Goal: Contribute content: Contribute content

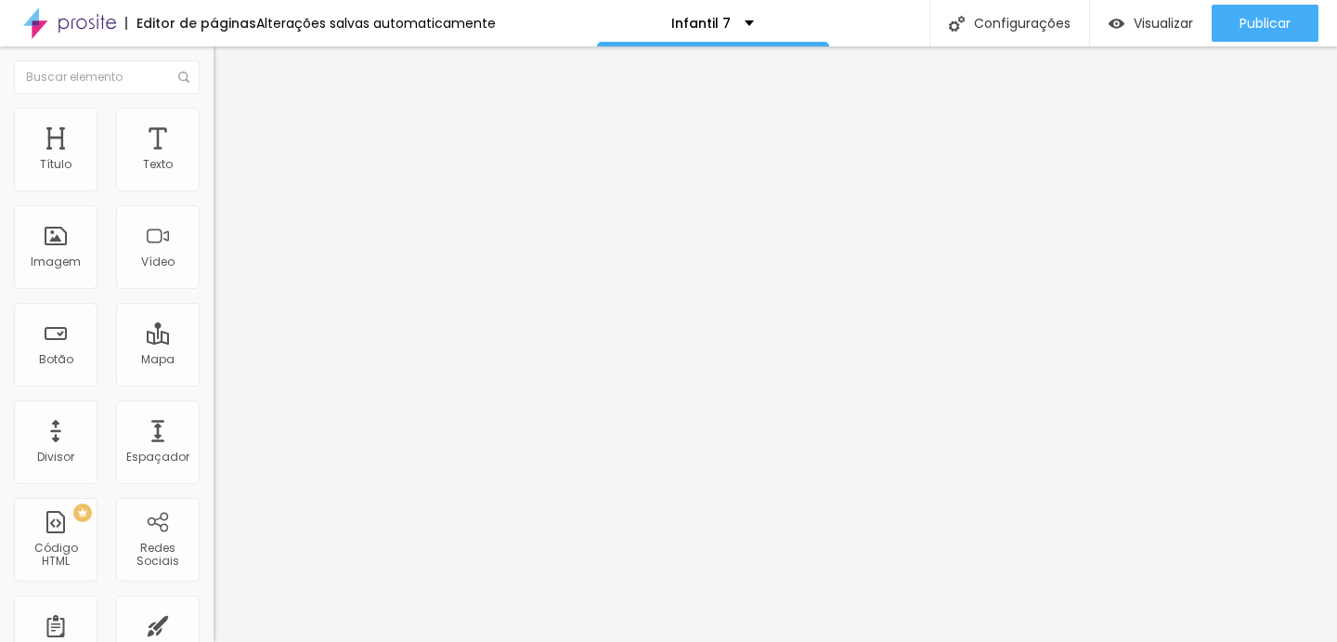
click at [214, 121] on li "Estilo" at bounding box center [321, 117] width 214 height 19
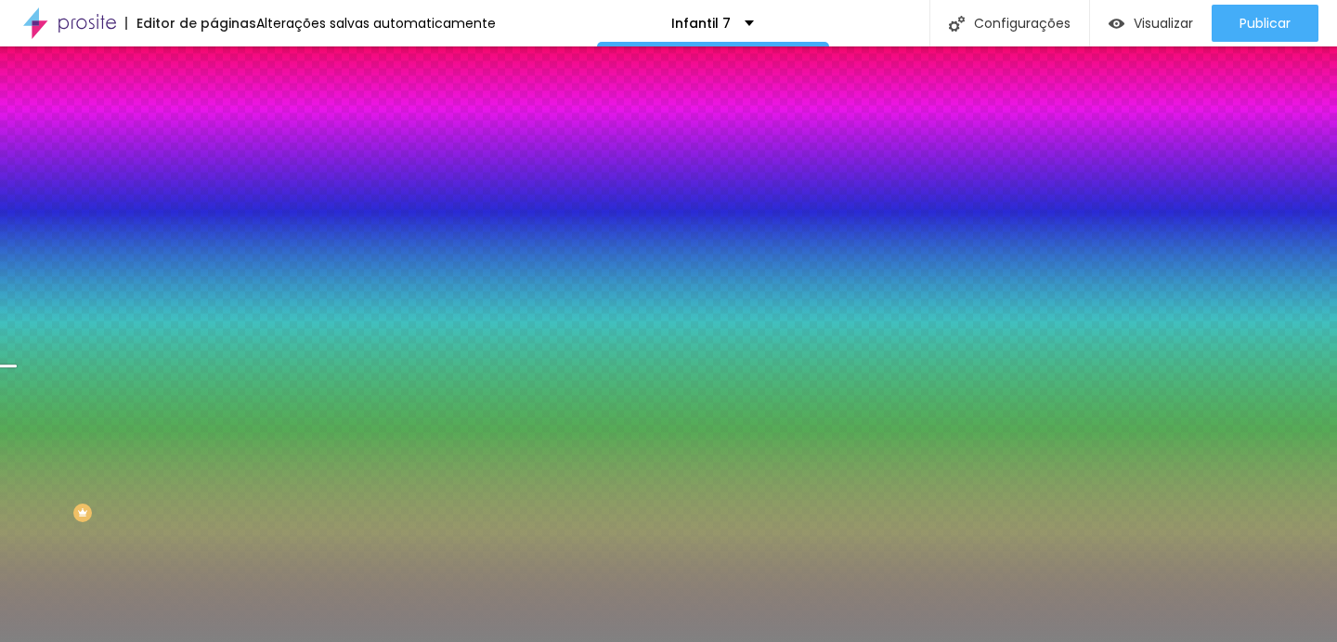
click at [214, 171] on span "Trocar imagem" at bounding box center [264, 163] width 101 height 16
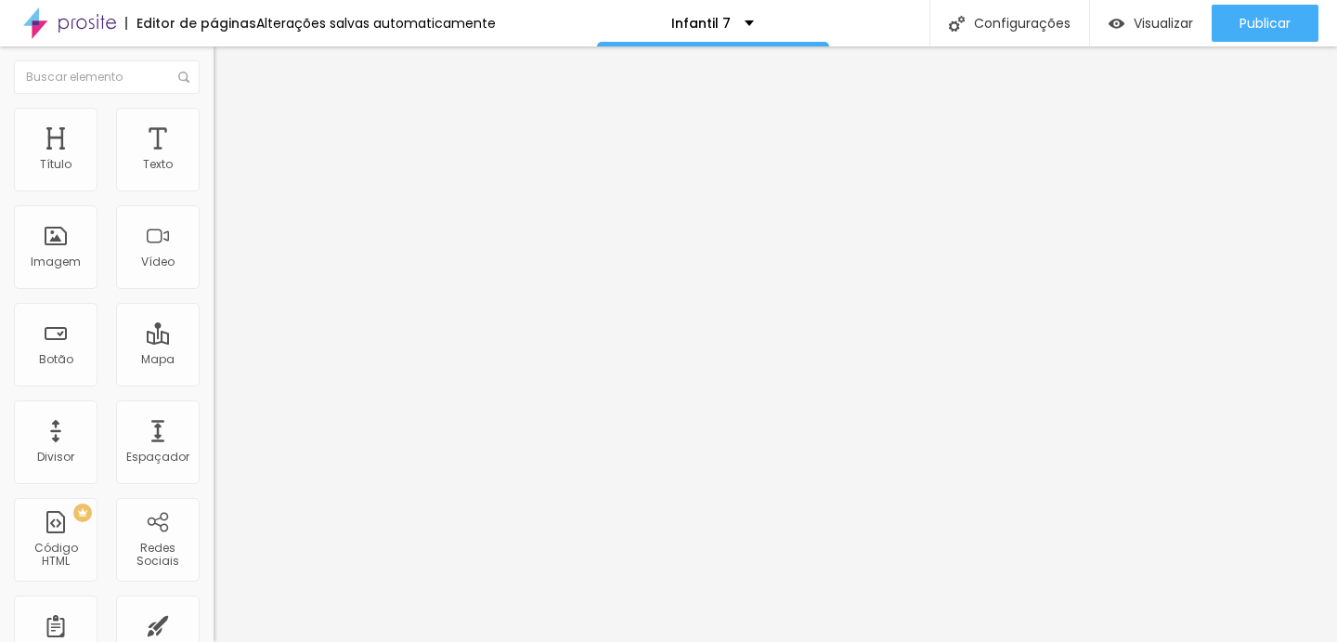
click at [214, 116] on img at bounding box center [222, 116] width 17 height 17
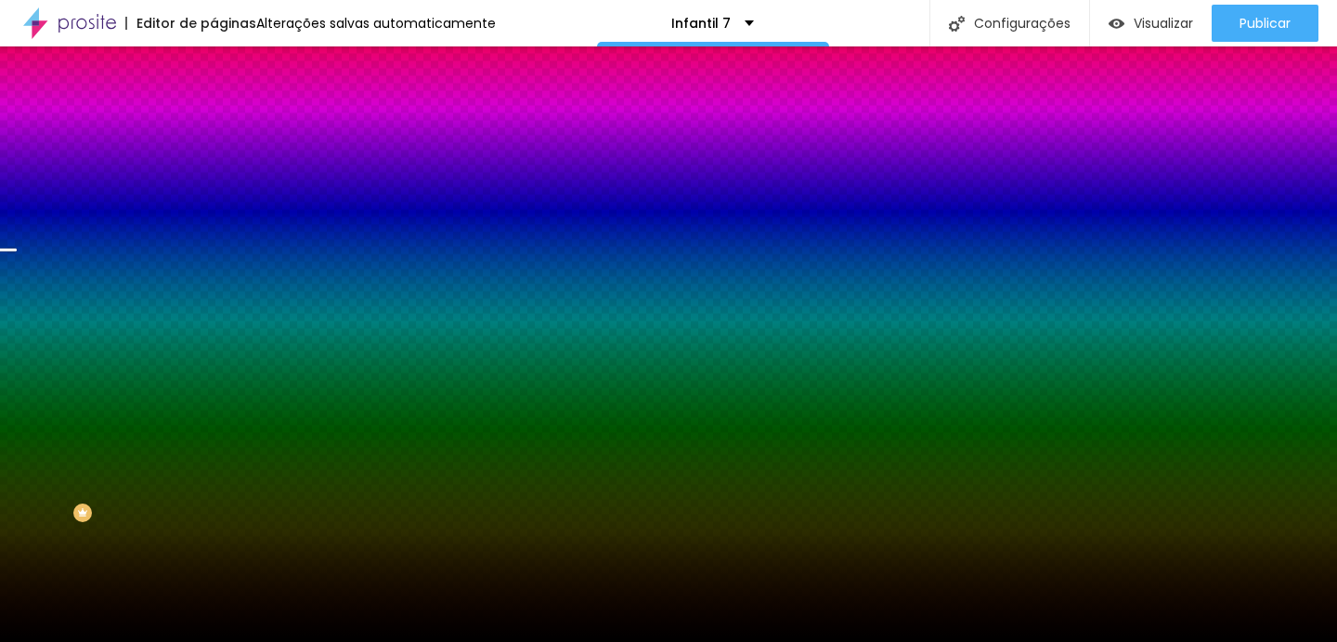
click at [214, 169] on div "Trocar imagem" at bounding box center [321, 162] width 214 height 13
click at [214, 171] on span "Trocar imagem" at bounding box center [264, 163] width 101 height 16
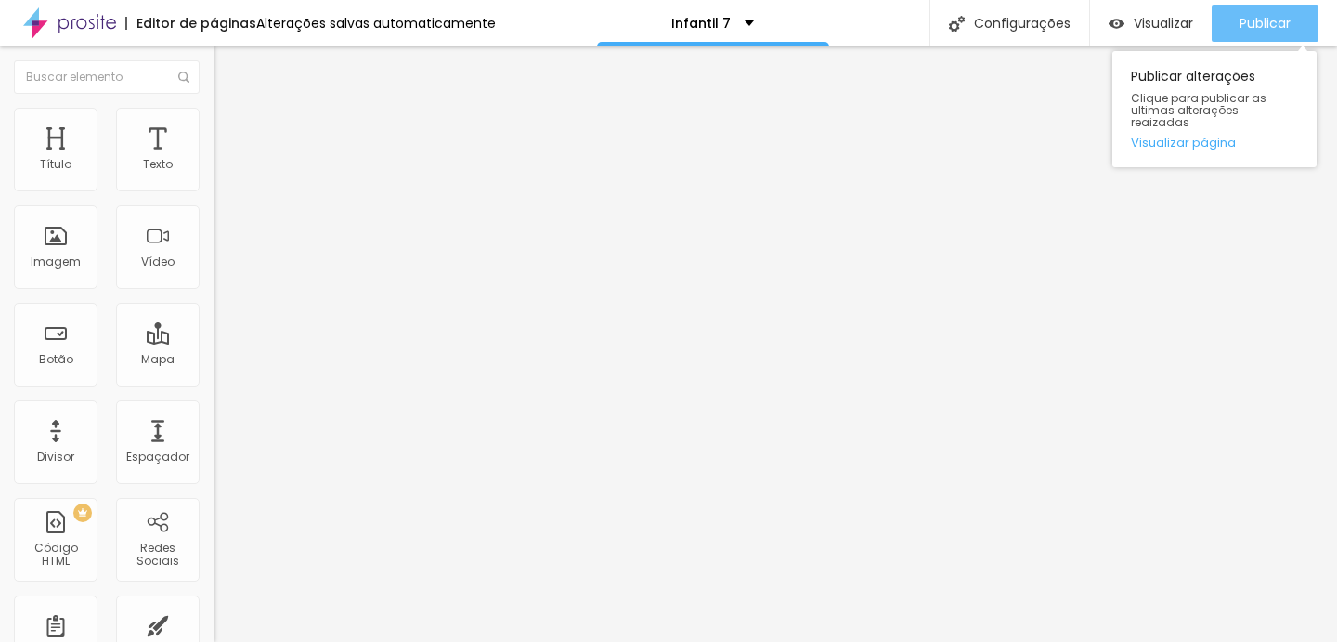
click at [1268, 26] on span "Publicar" at bounding box center [1265, 23] width 51 height 15
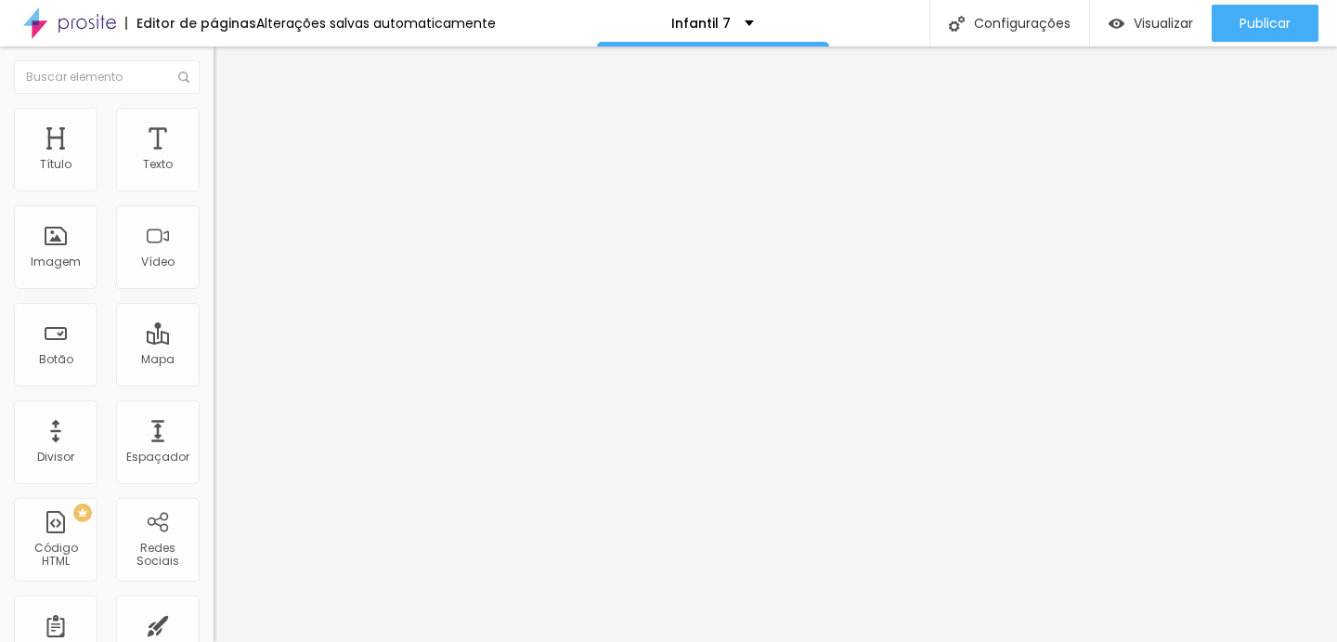
type input "1"
type input "2"
type input "3"
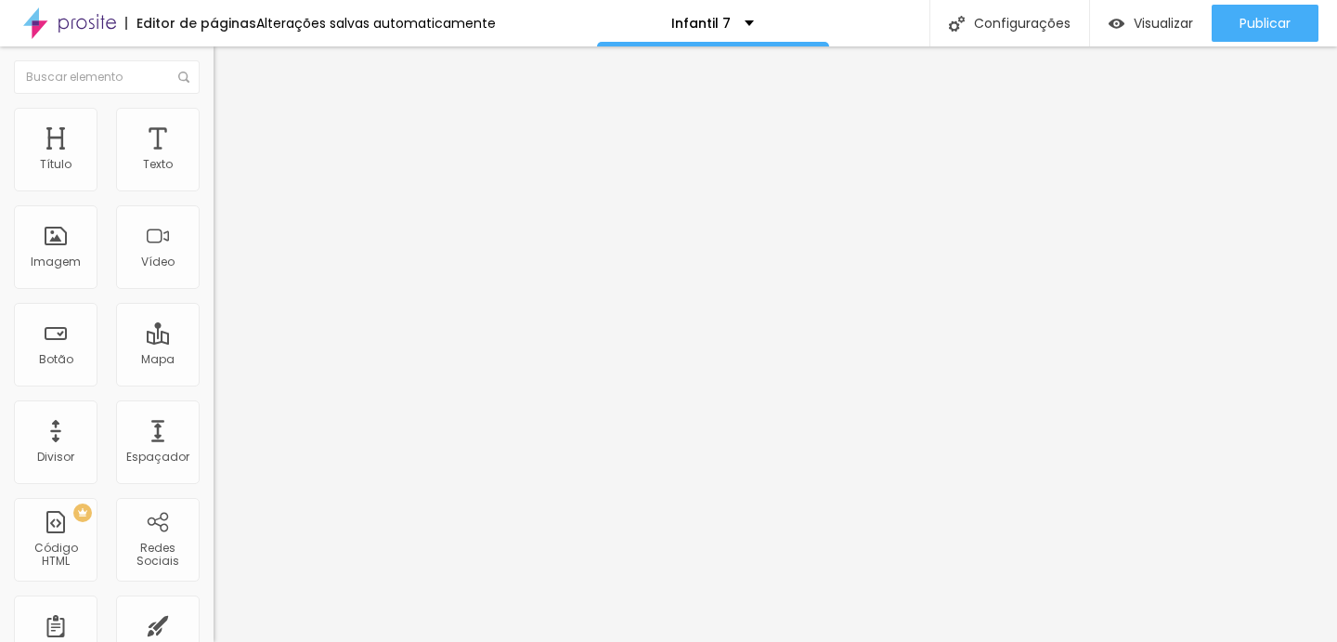
type input "3"
type input "4"
type input "5"
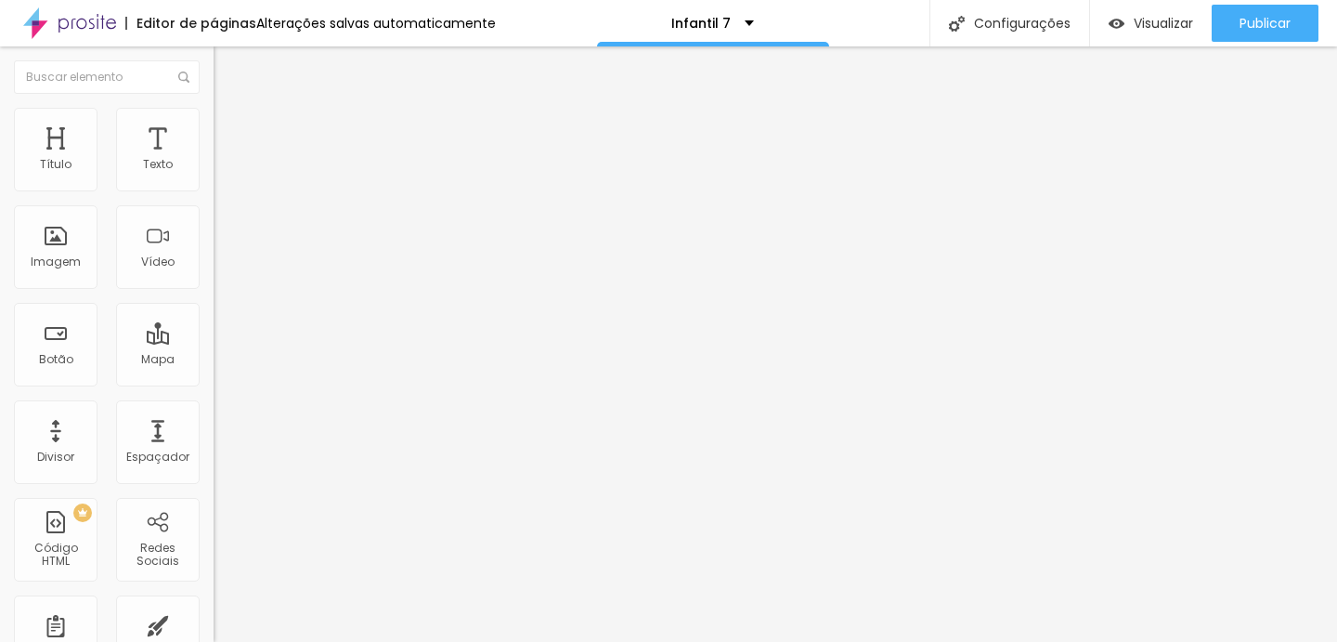
type input "6"
type input "7"
type input "8"
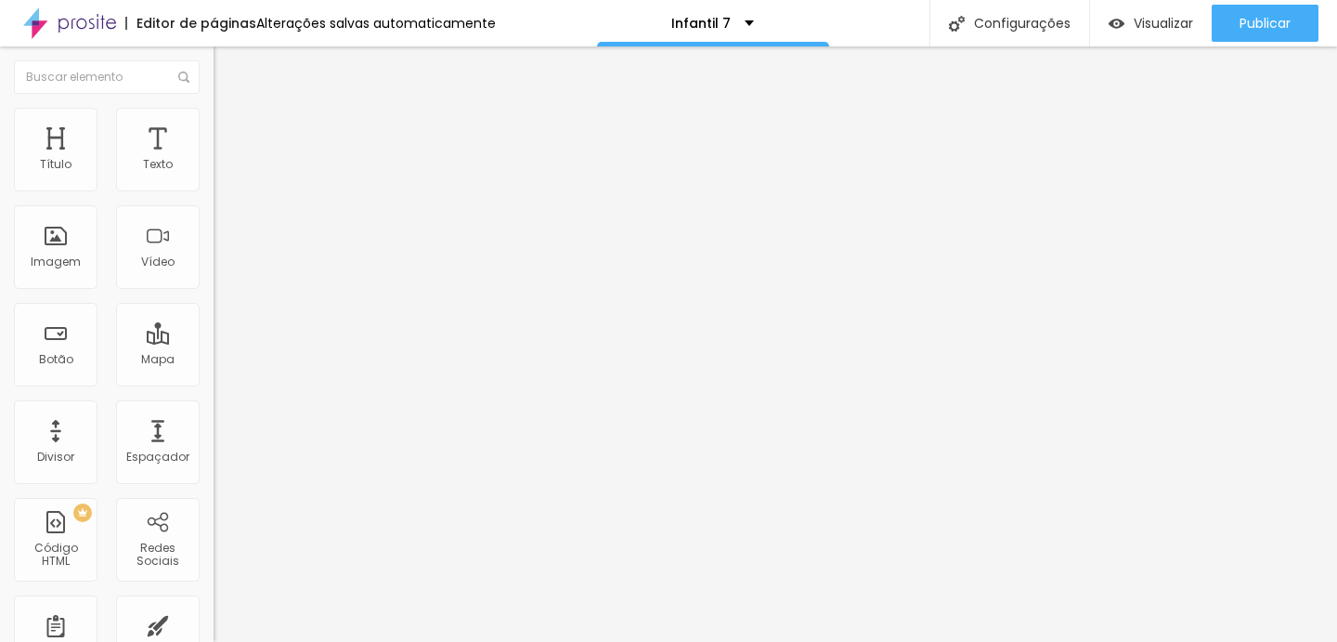
type input "8"
type input "9"
type input "10"
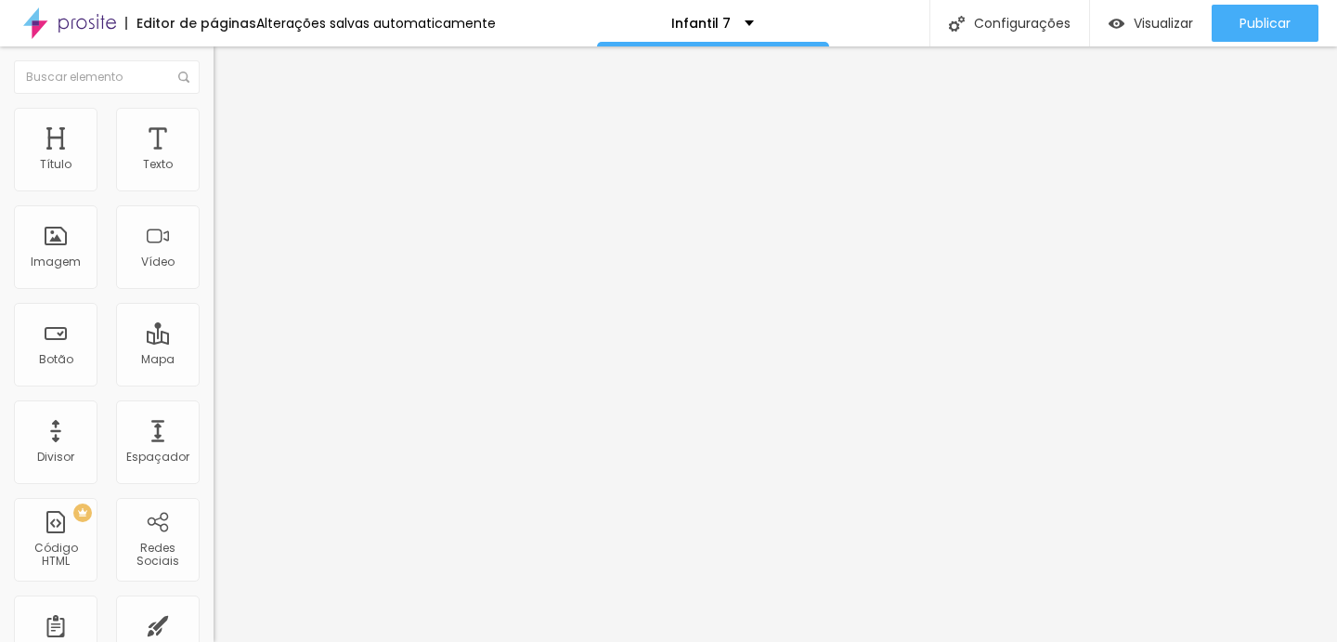
type input "11"
type input "10"
type input "9"
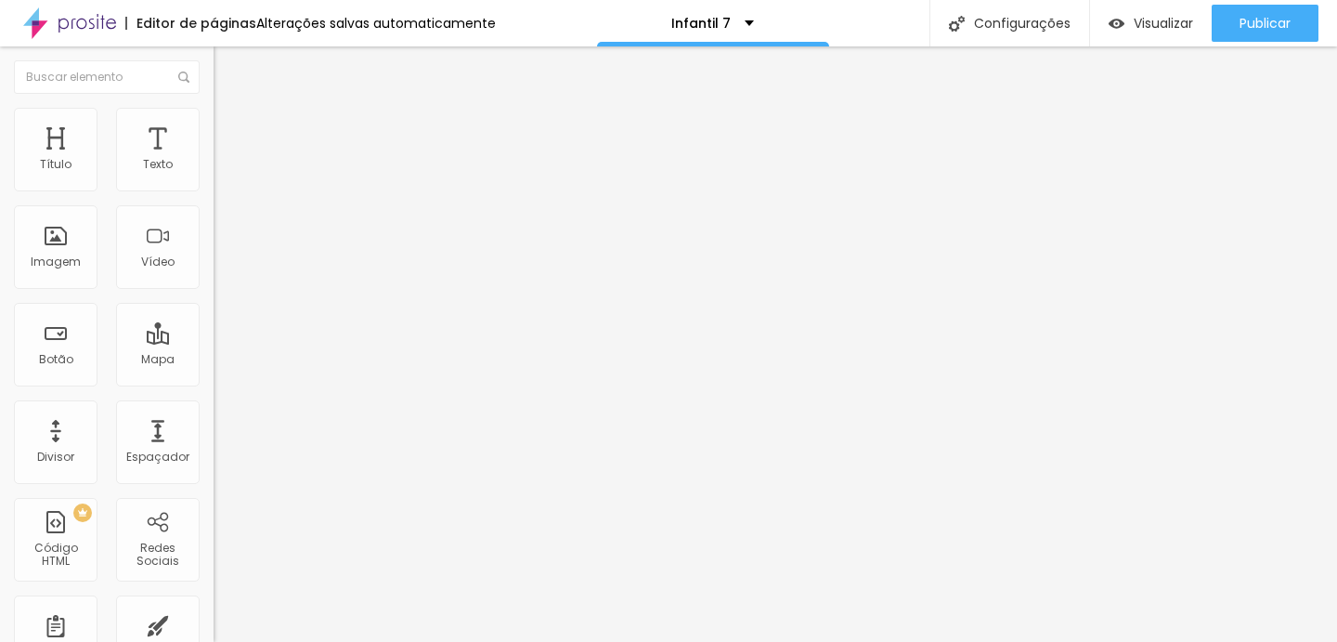
type input "9"
type input "8"
type input "7"
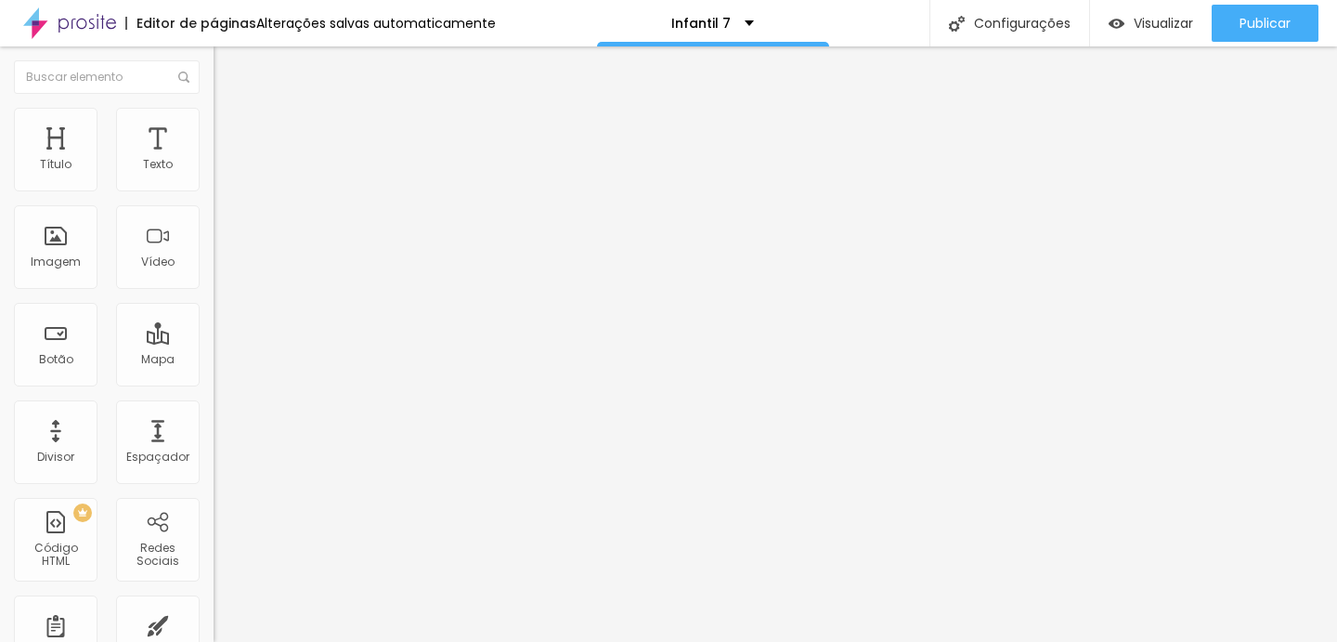
type input "6"
type input "5"
type input "4"
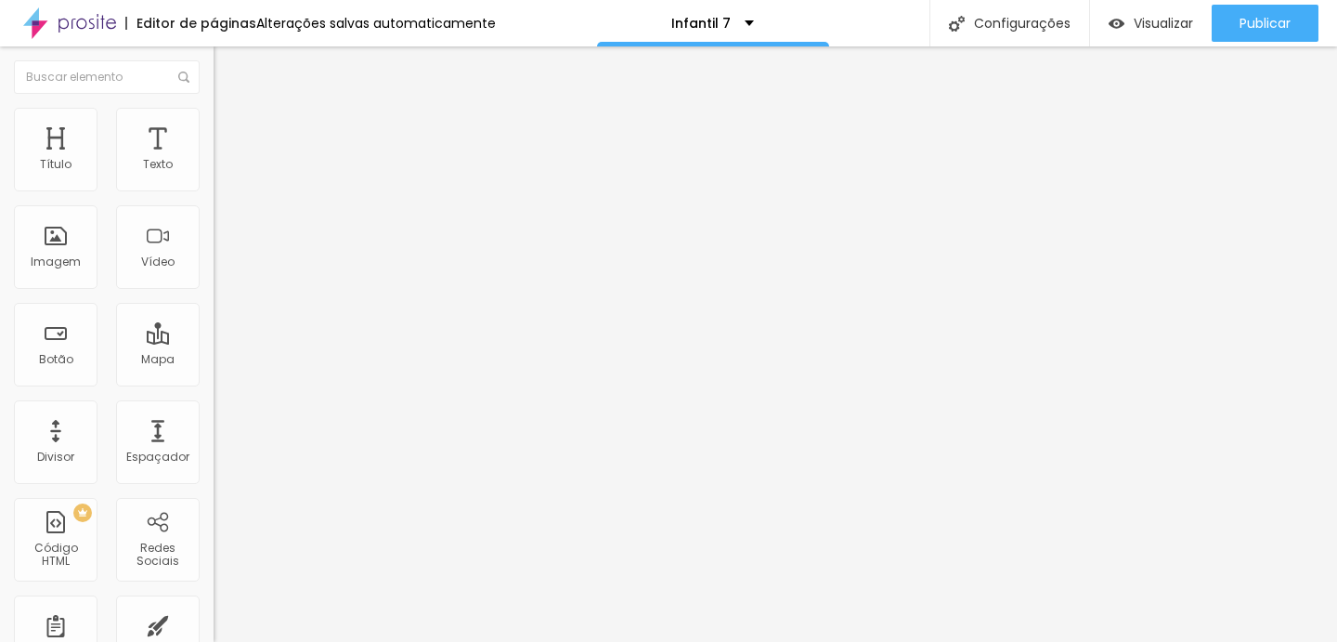
type input "4"
type input "3"
type input "2"
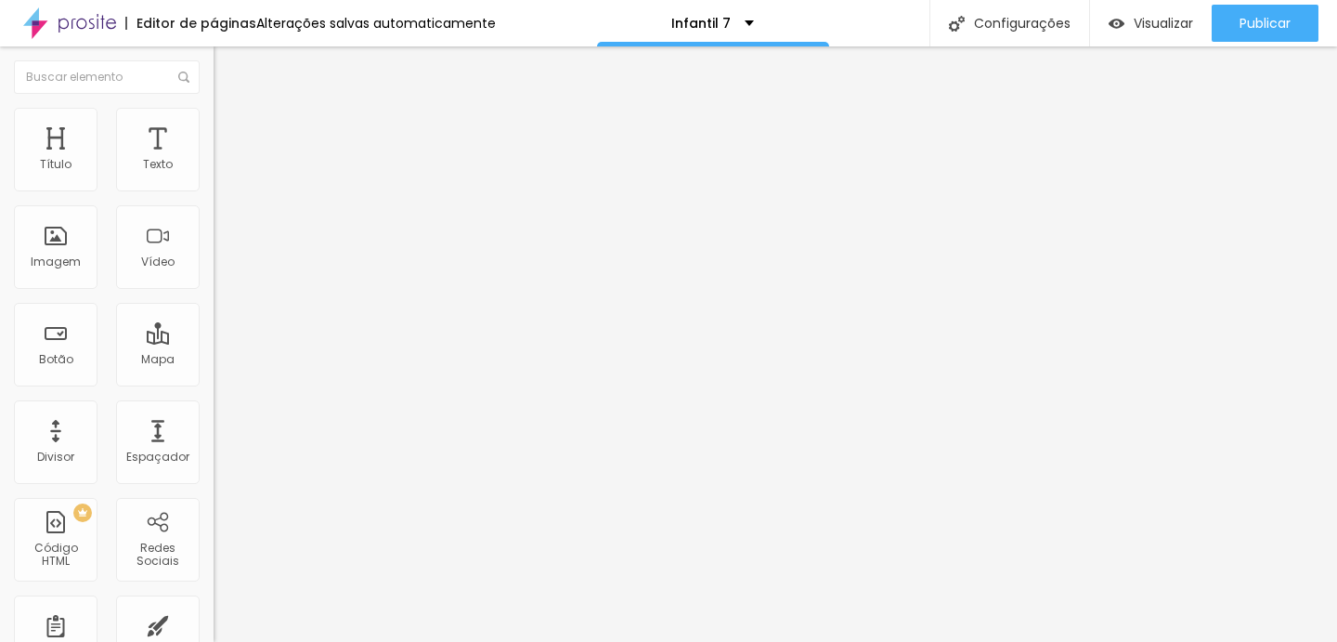
type input "1"
type input "0"
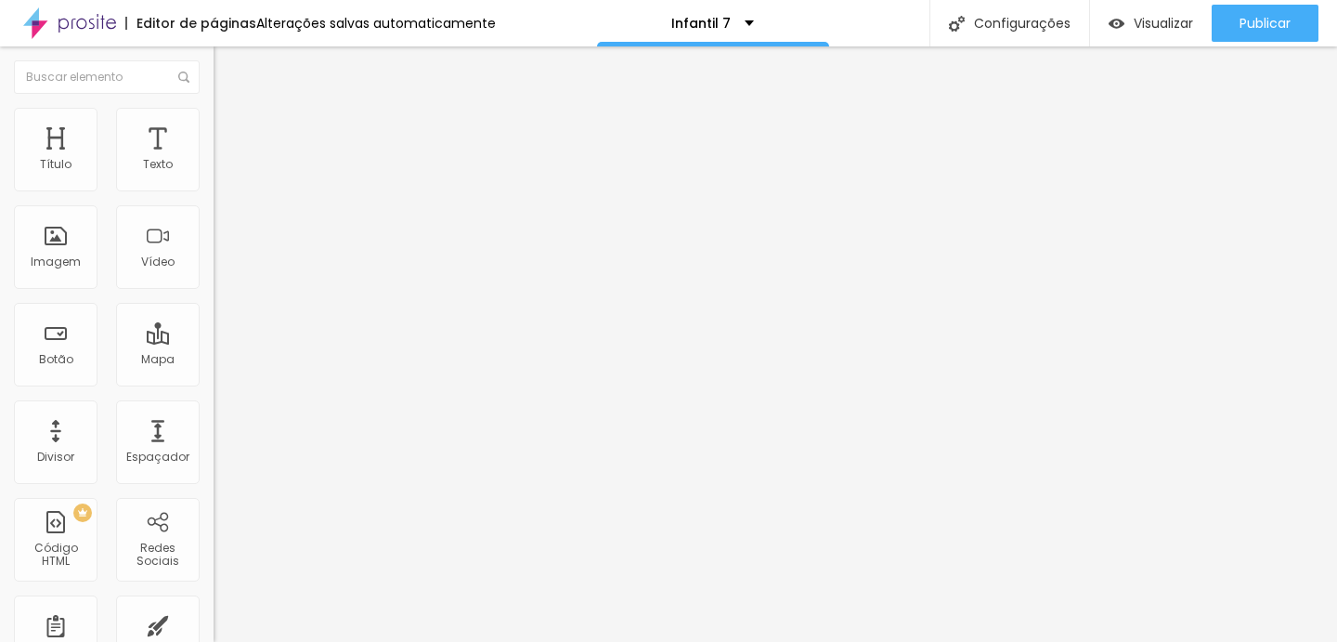
type input "0.2"
type input "1.2"
type input "1.8"
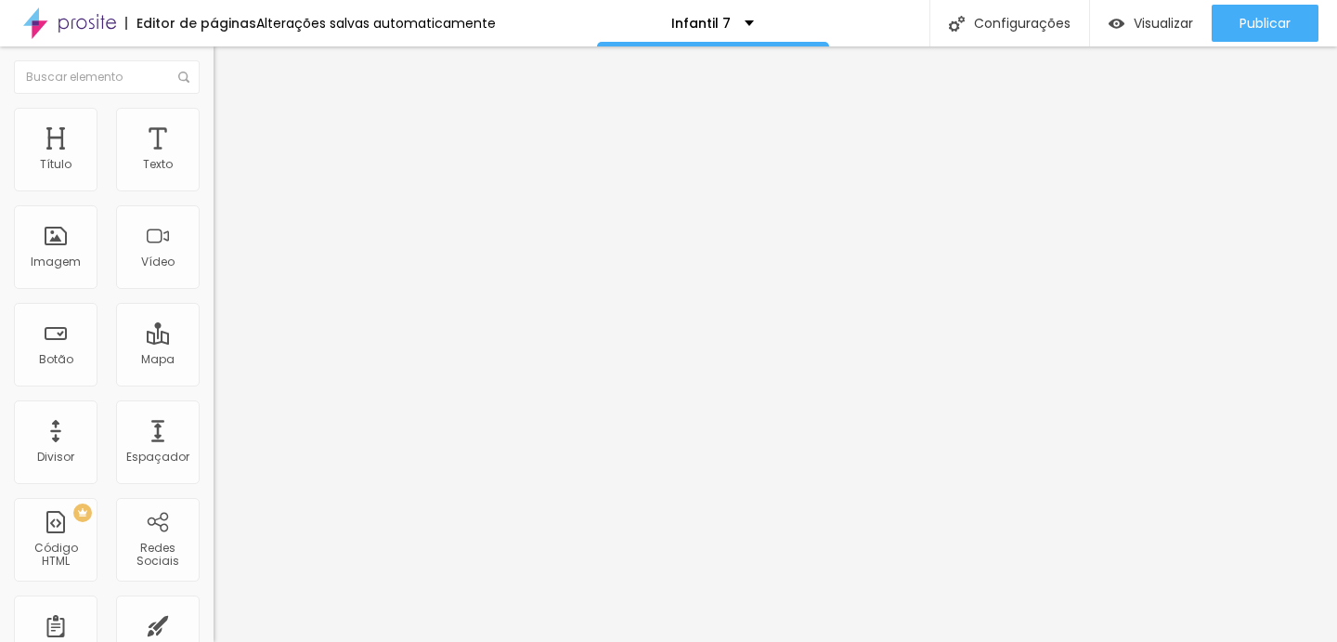
type input "1.8"
type input "2.5"
type input "3.1"
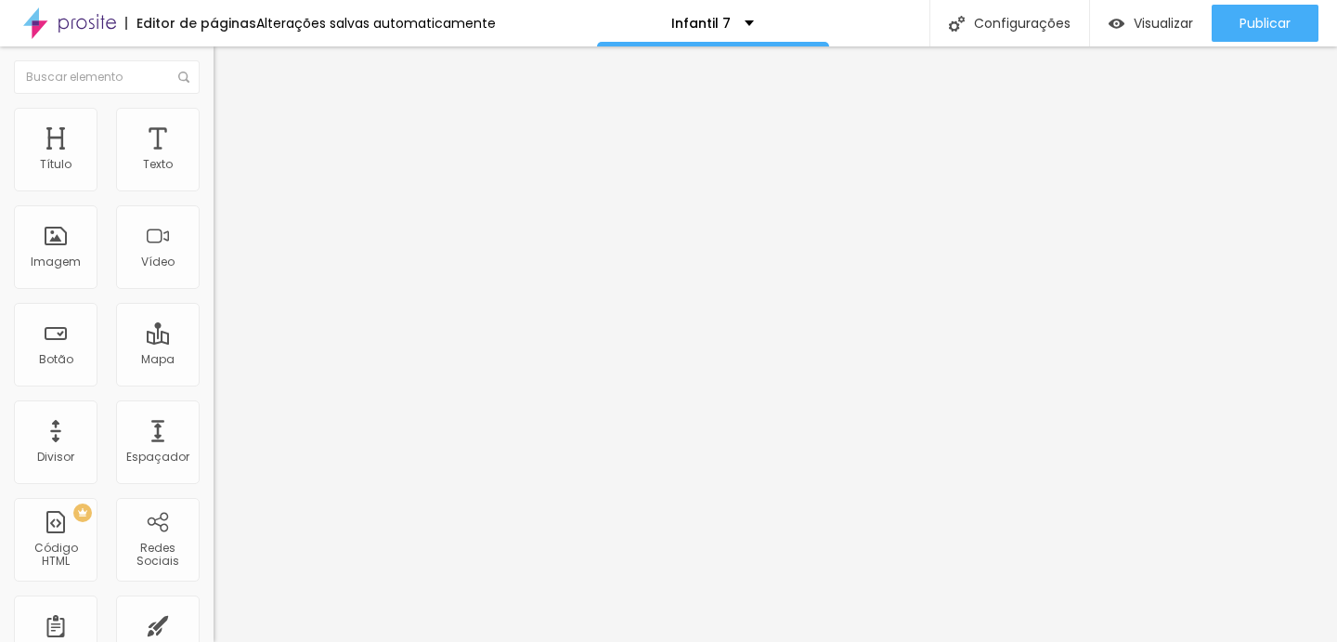
type input "3.8"
type input "4.3"
type input "4.9"
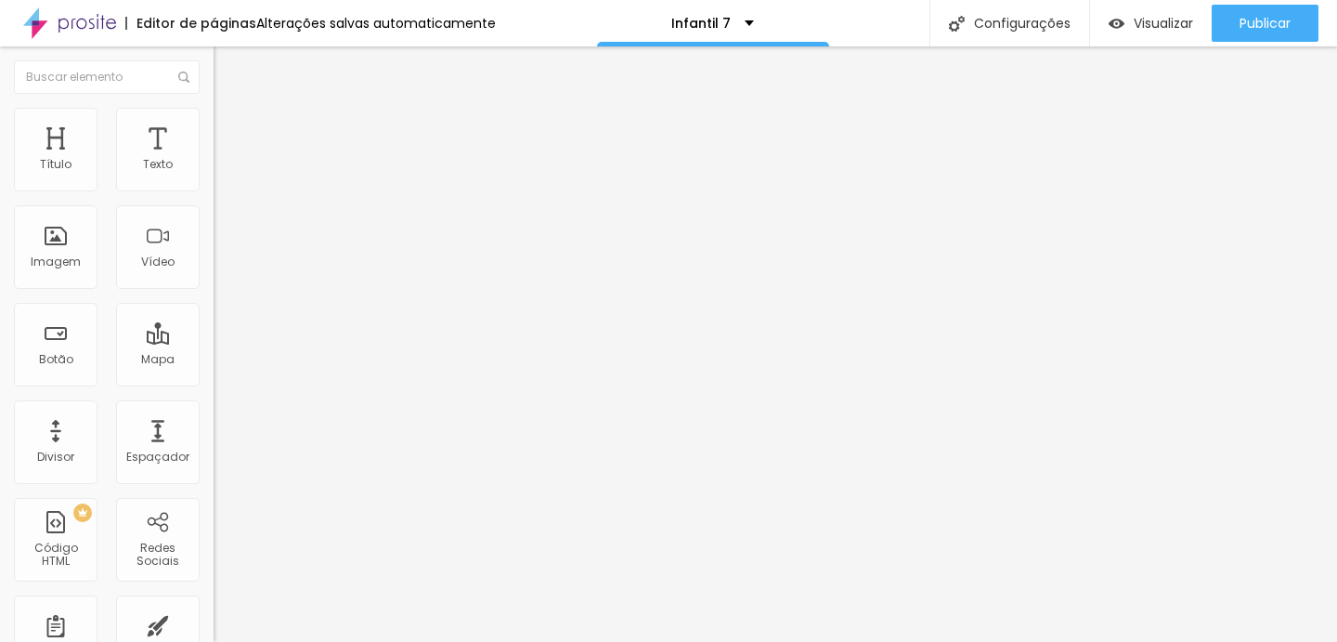
type input "4.9"
type input "5.4"
type input "6"
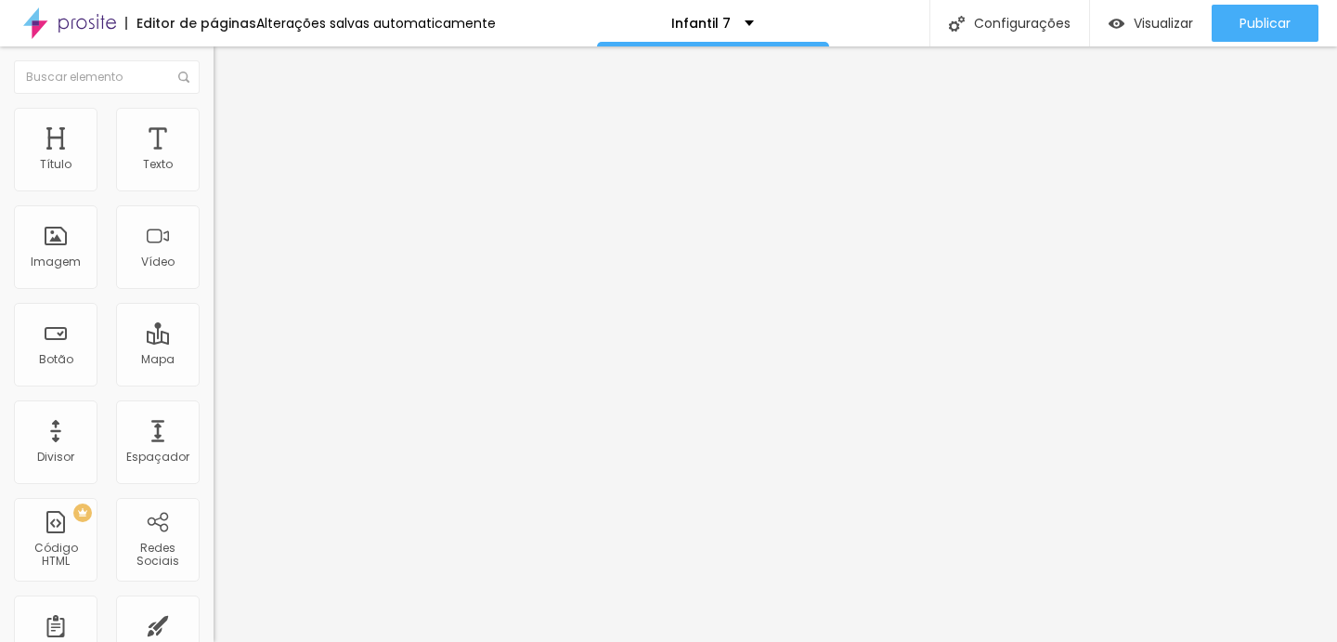
type input "6.7"
type input "7.3"
type input "7.9"
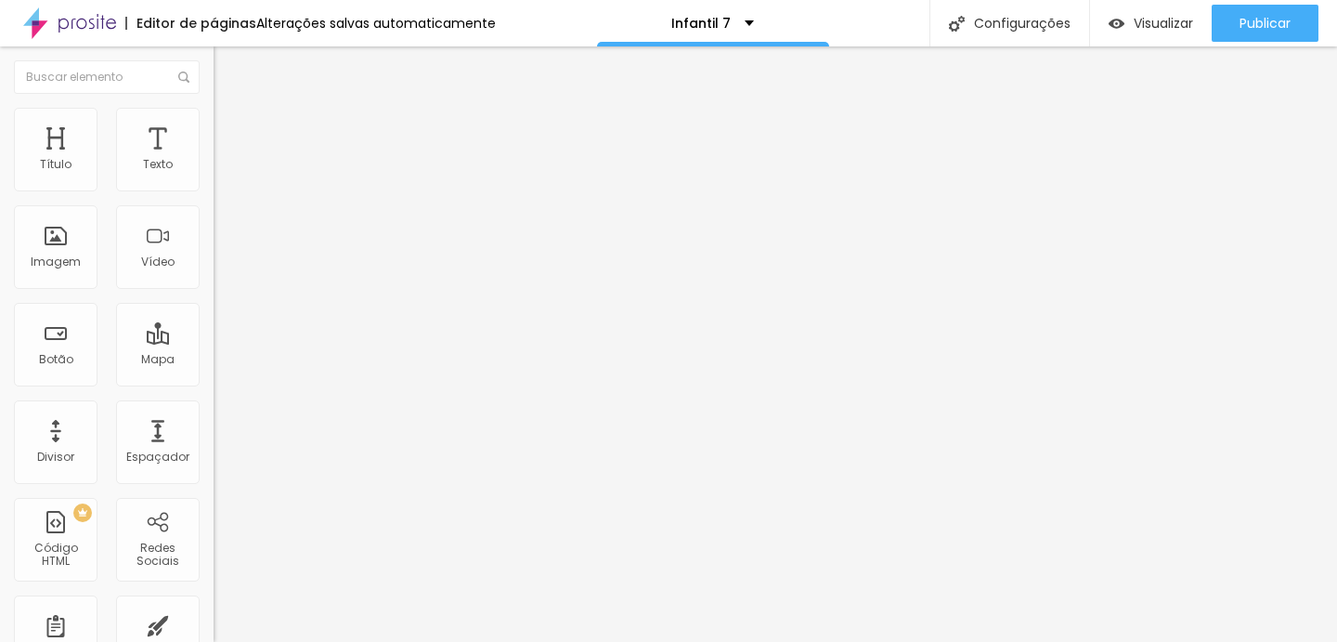
type input "7.9"
type input "8.5"
type input "9.1"
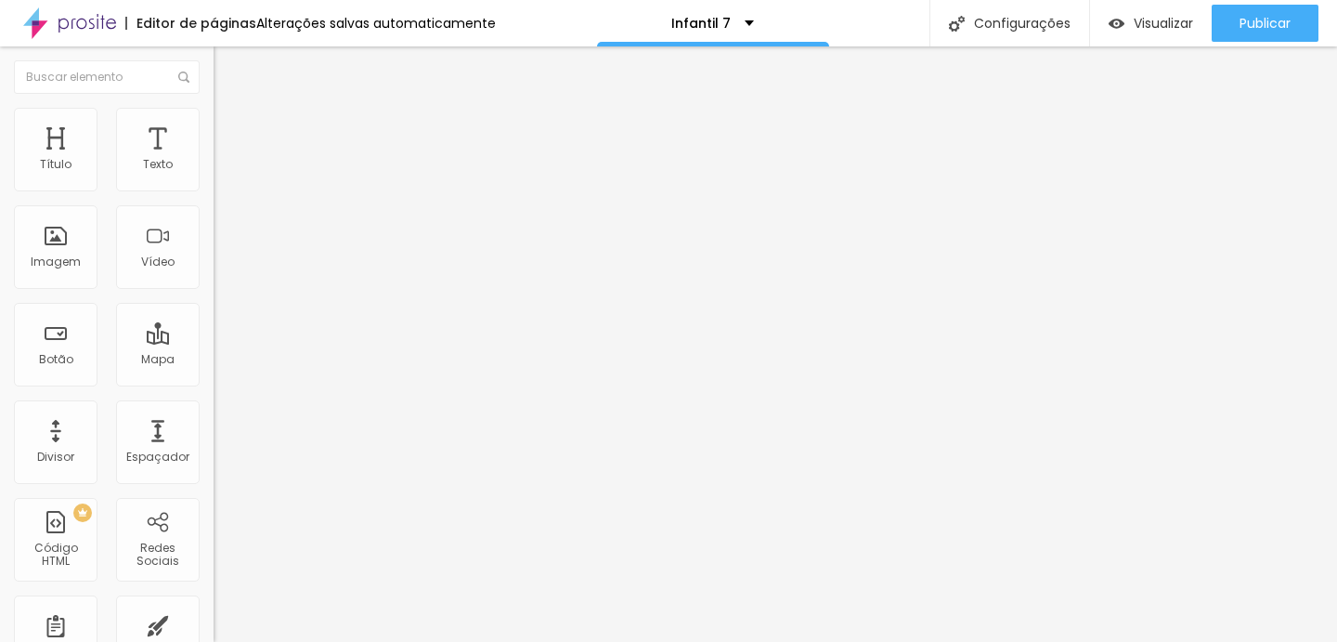
type input "9.8"
type input "10.4"
type input "11.1"
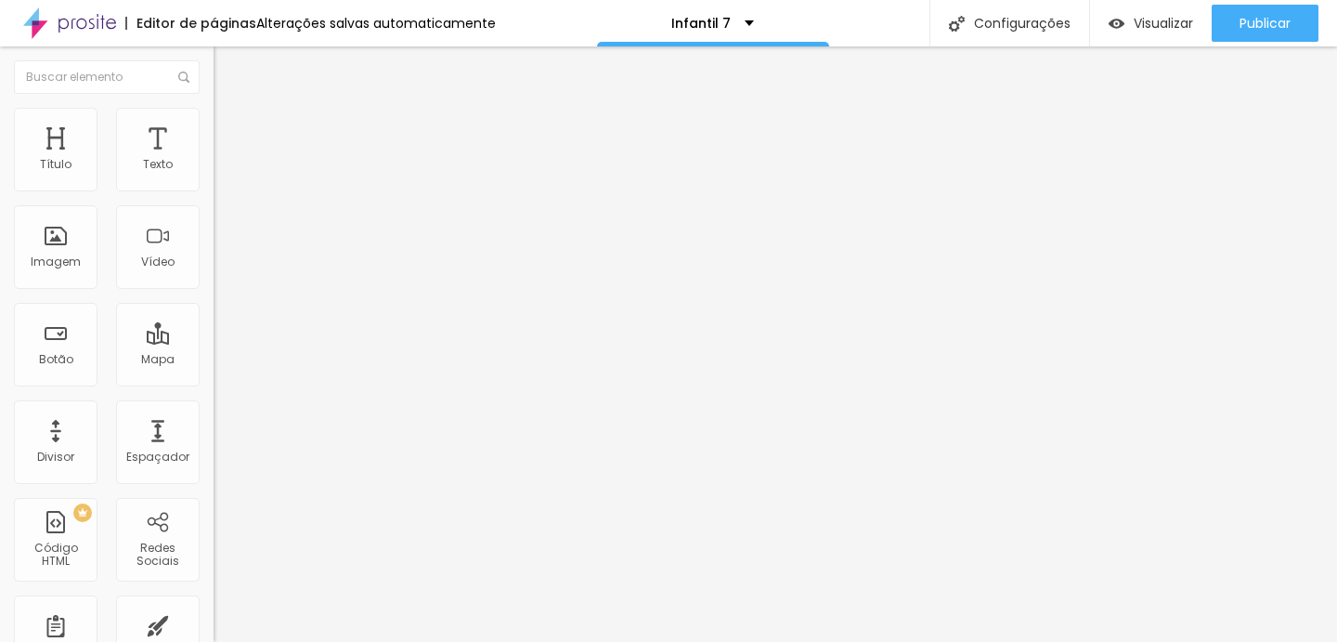
type input "11.1"
type input "11.8"
type input "12.3"
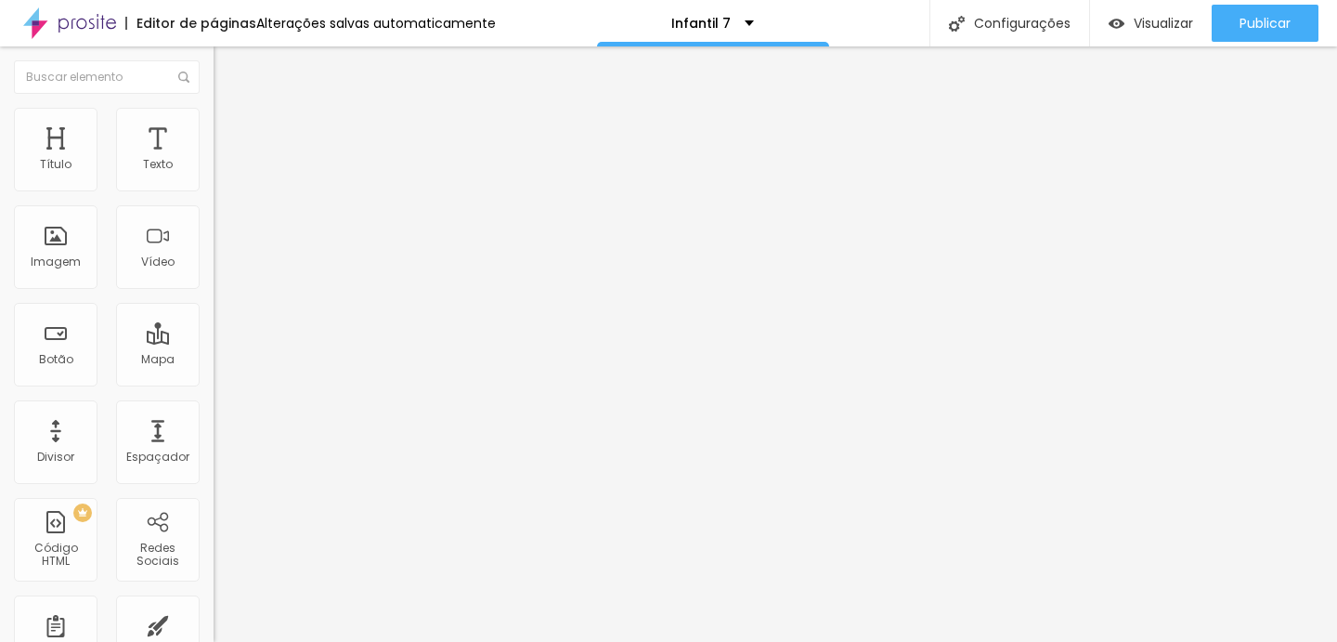
type input "12.7"
type input "12.9"
type input "13"
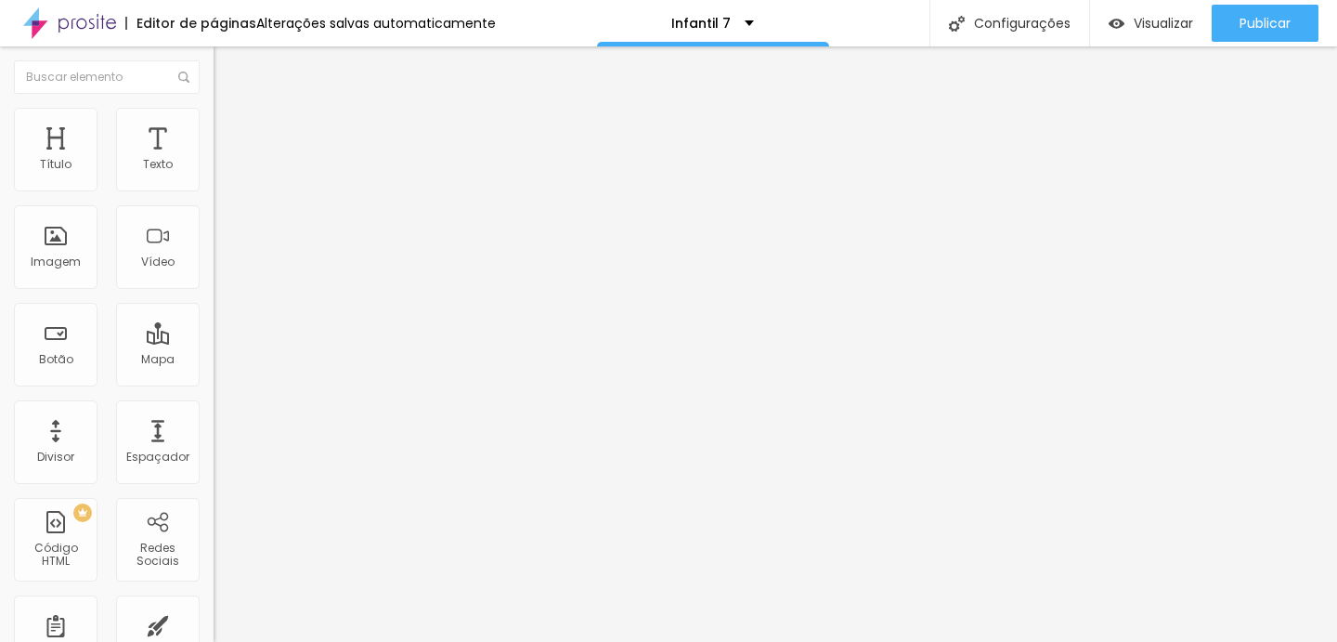
type input "13"
type input "13.1"
type input "13.2"
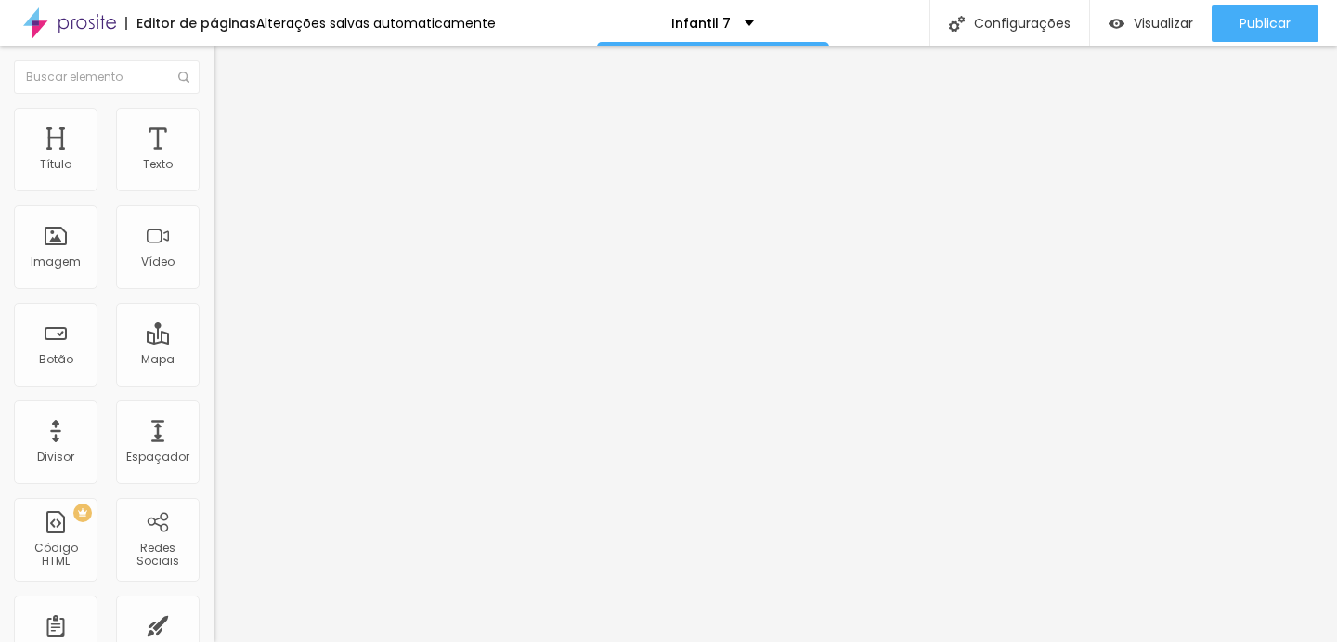
type input "13.1"
type input "12.9"
type input "12.7"
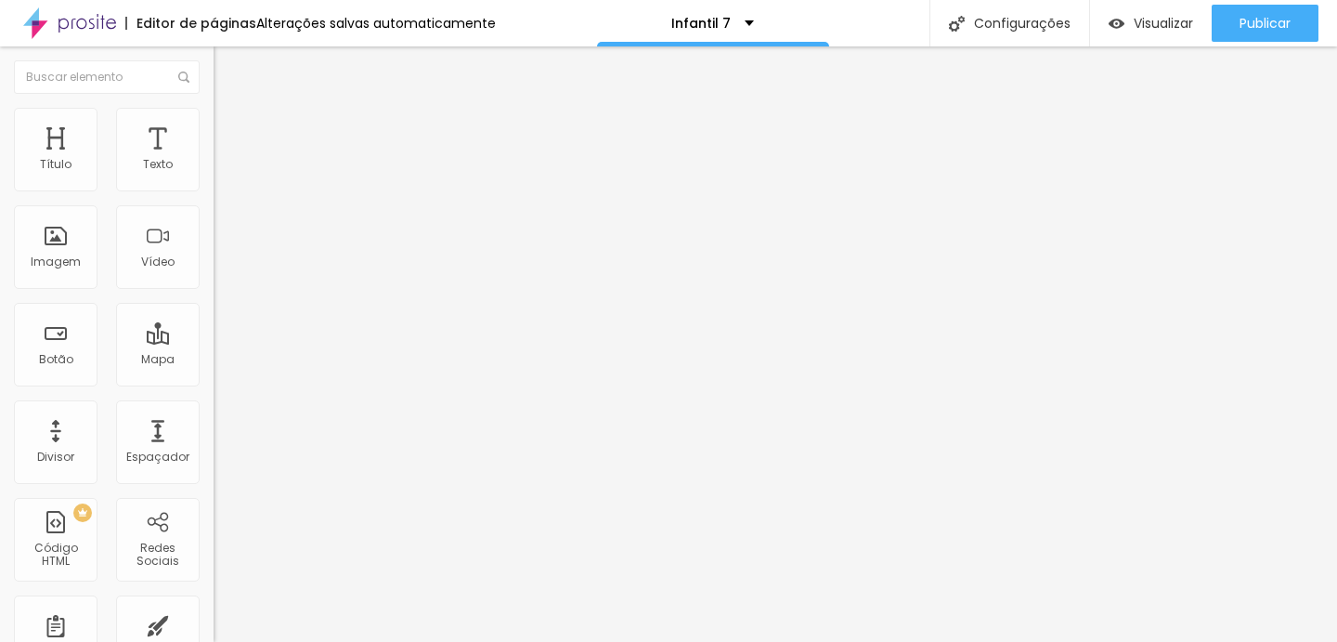
type input "12.7"
type input "12.5"
type input "12.2"
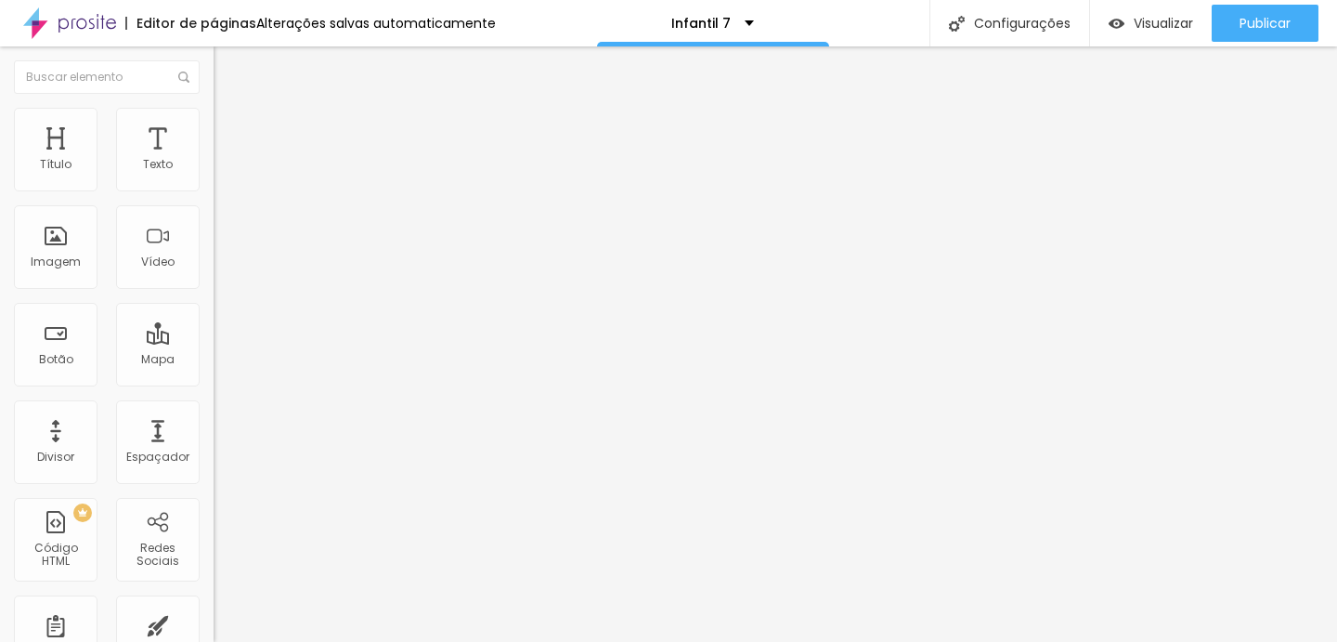
type input "11.9"
type input "11.6"
type input "11.2"
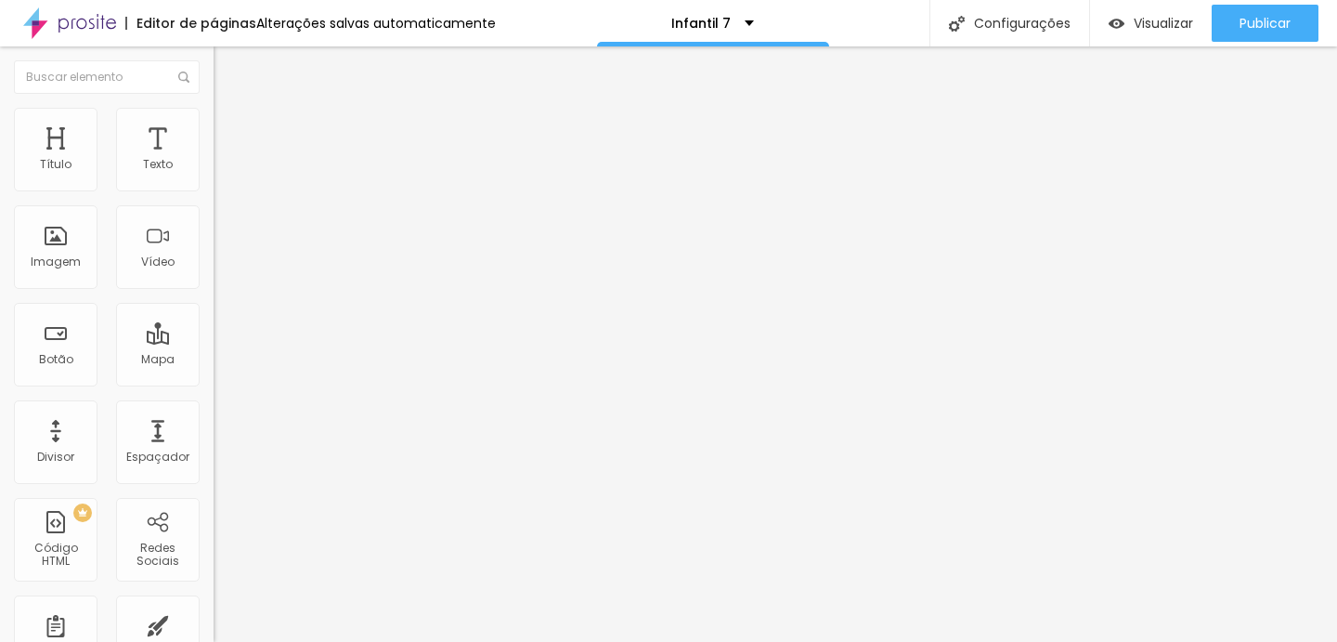
type input "11.2"
type input "10.8"
type input "10.3"
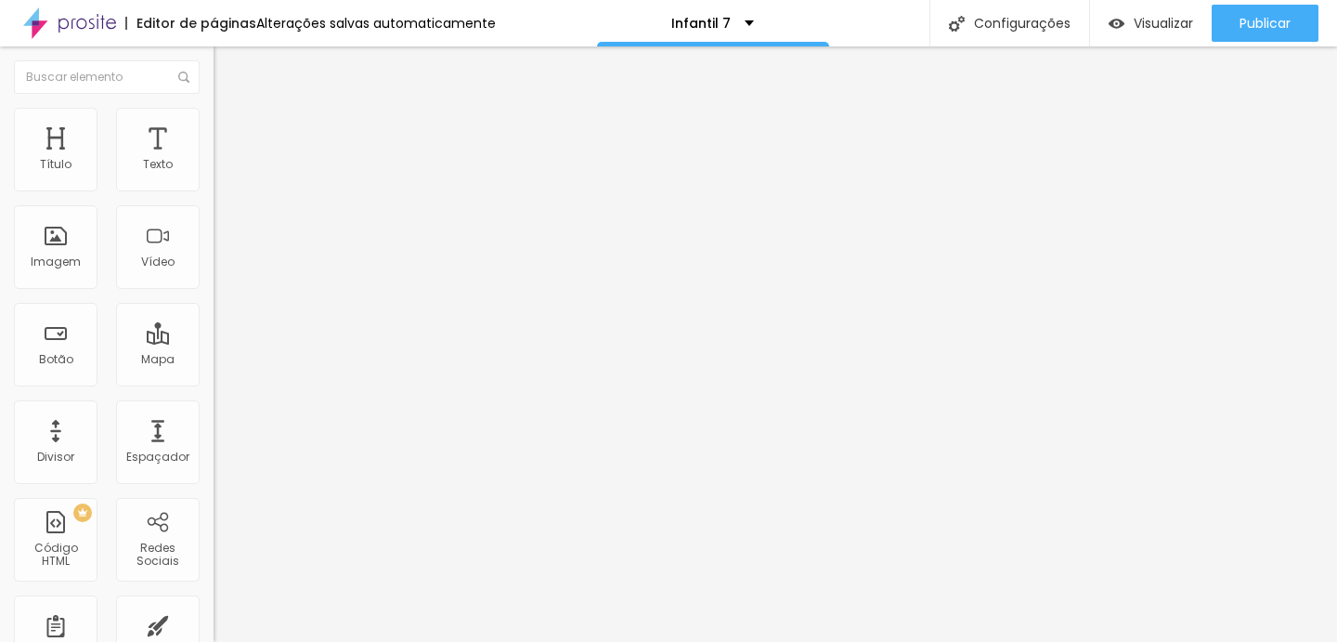
type input "9.7"
type input "8.8"
type input "7.8"
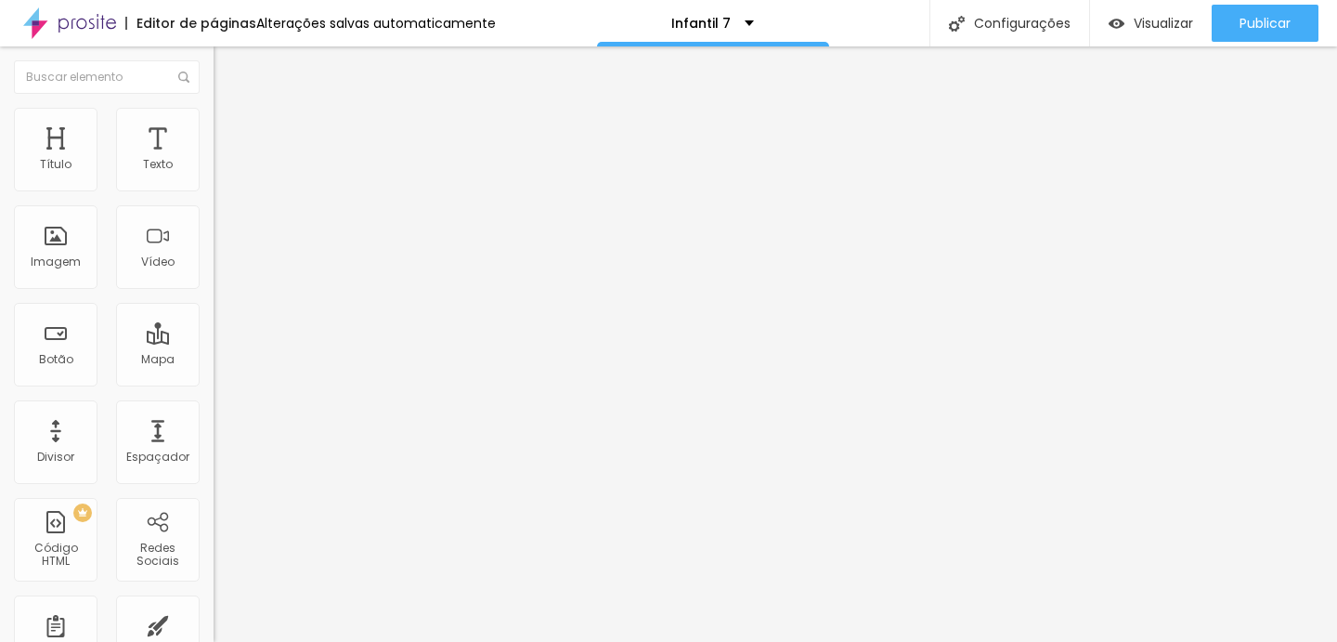
type input "7.8"
type input "6.7"
type input "5.3"
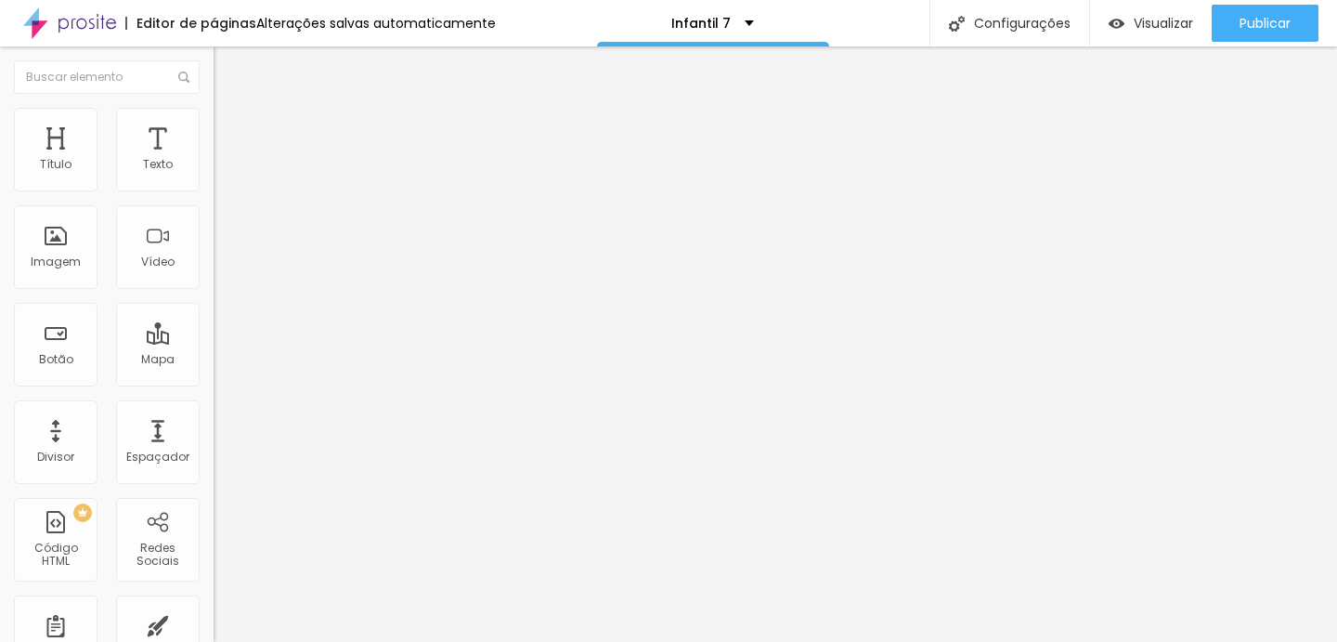
type input "3.9"
type input "2.3"
type input "0.8"
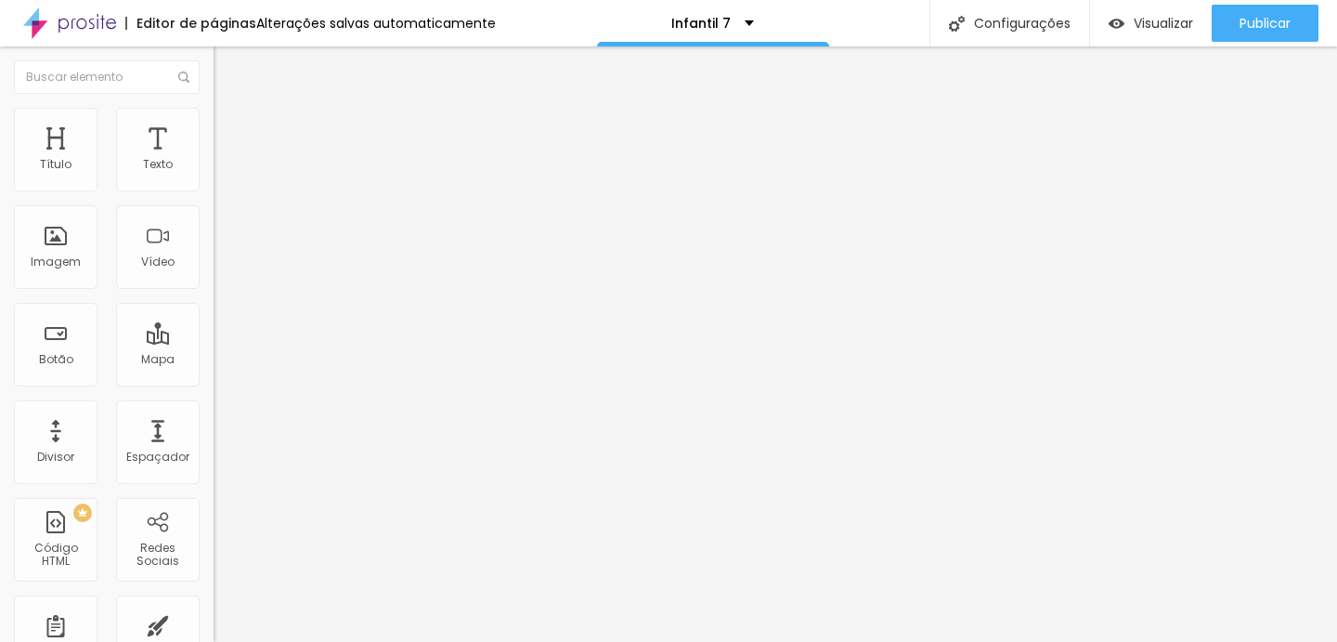
type input "0.8"
type input "0"
drag, startPoint x: 43, startPoint y: 424, endPoint x: 12, endPoint y: 419, distance: 31.1
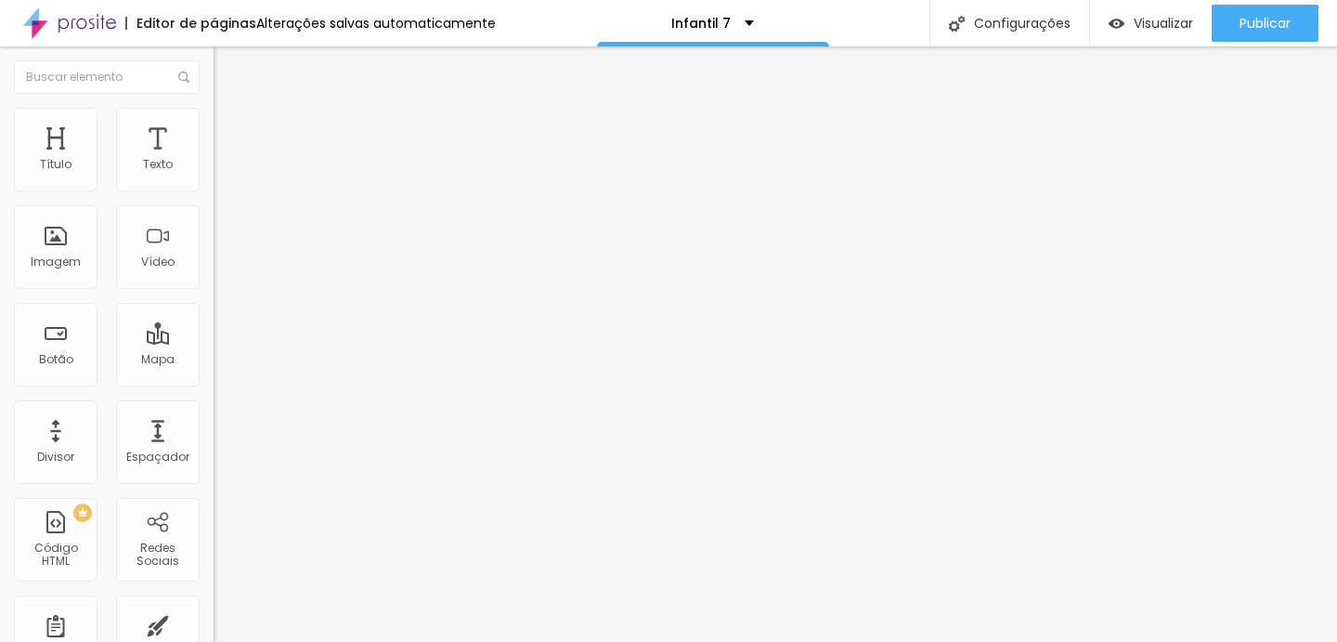
click at [214, 119] on img at bounding box center [222, 116] width 17 height 17
type input "47"
type input "43"
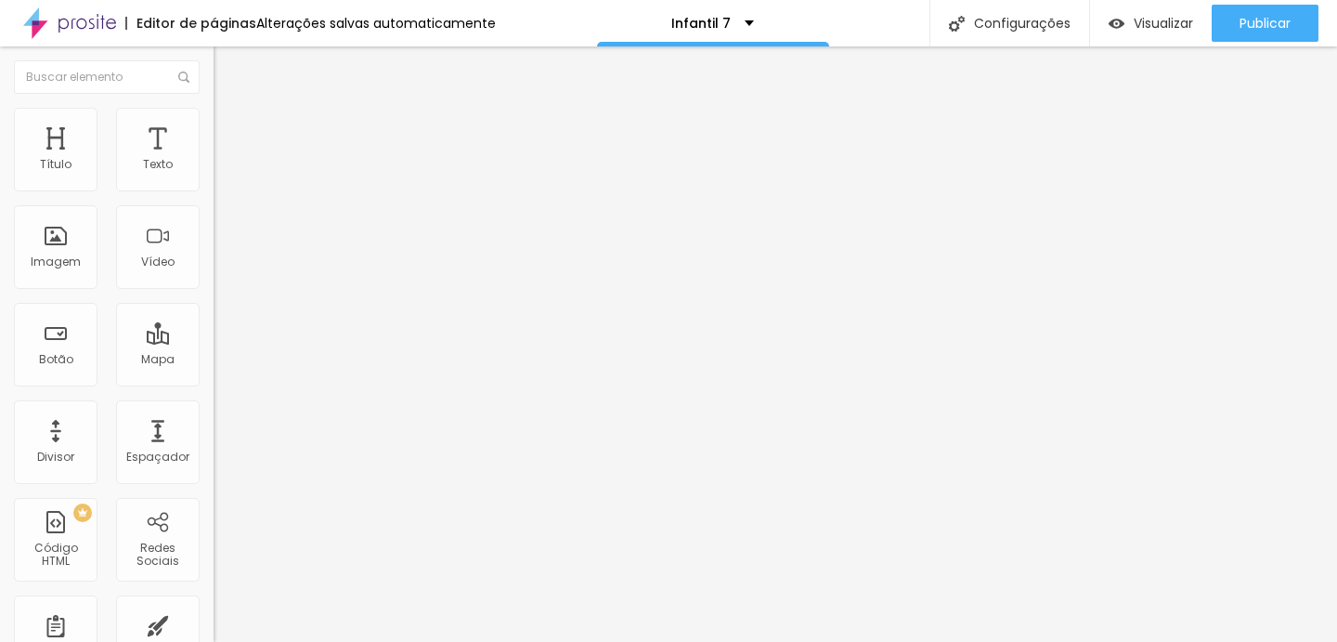
type input "41"
type input "39"
type input "38"
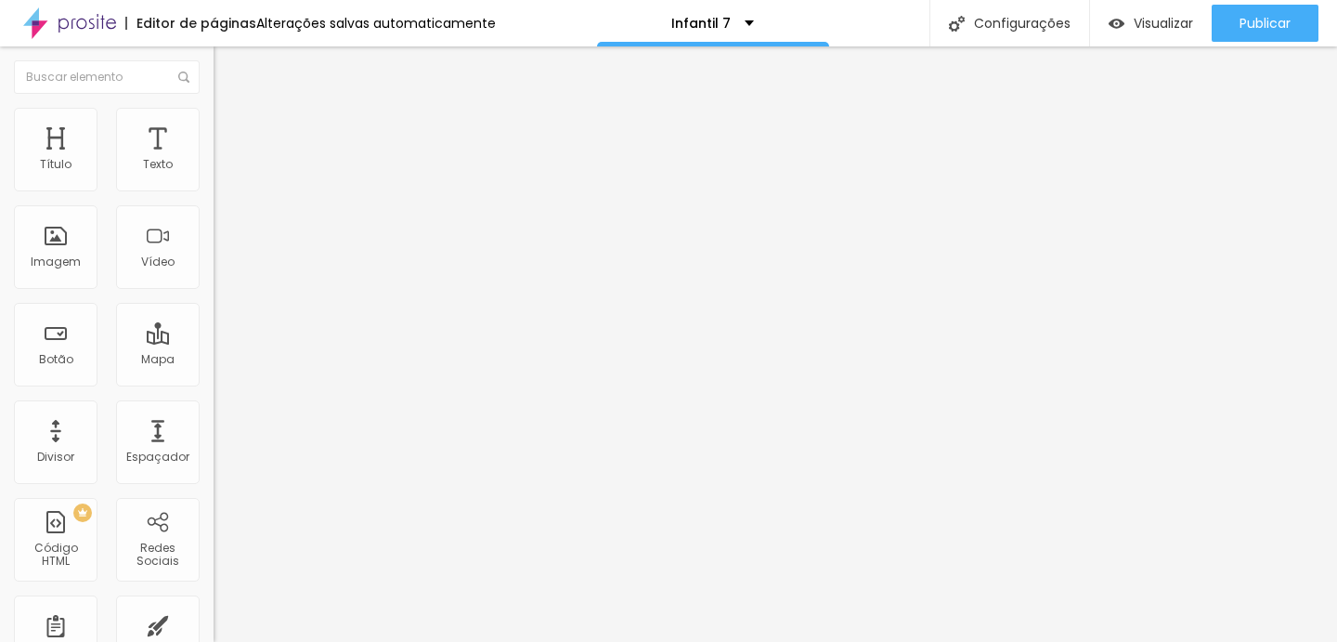
type input "38"
type input "37"
type input "36"
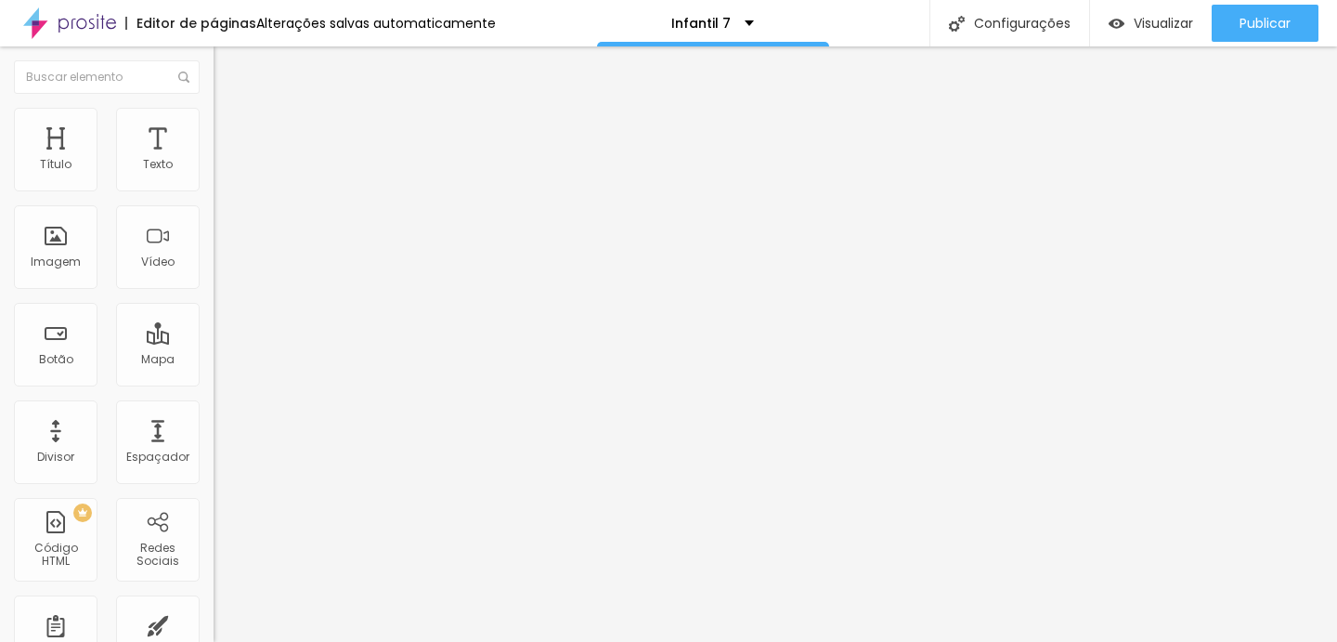
type input "35"
type input "34"
type input "33"
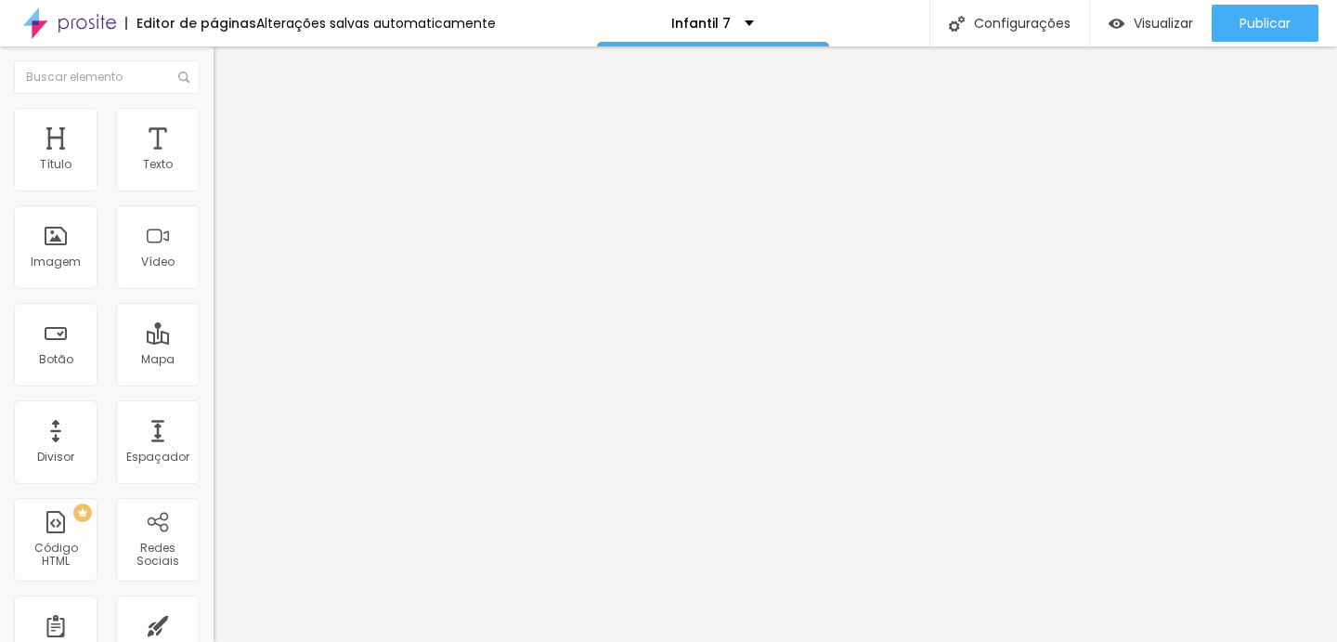
type input "33"
type input "32"
type input "31"
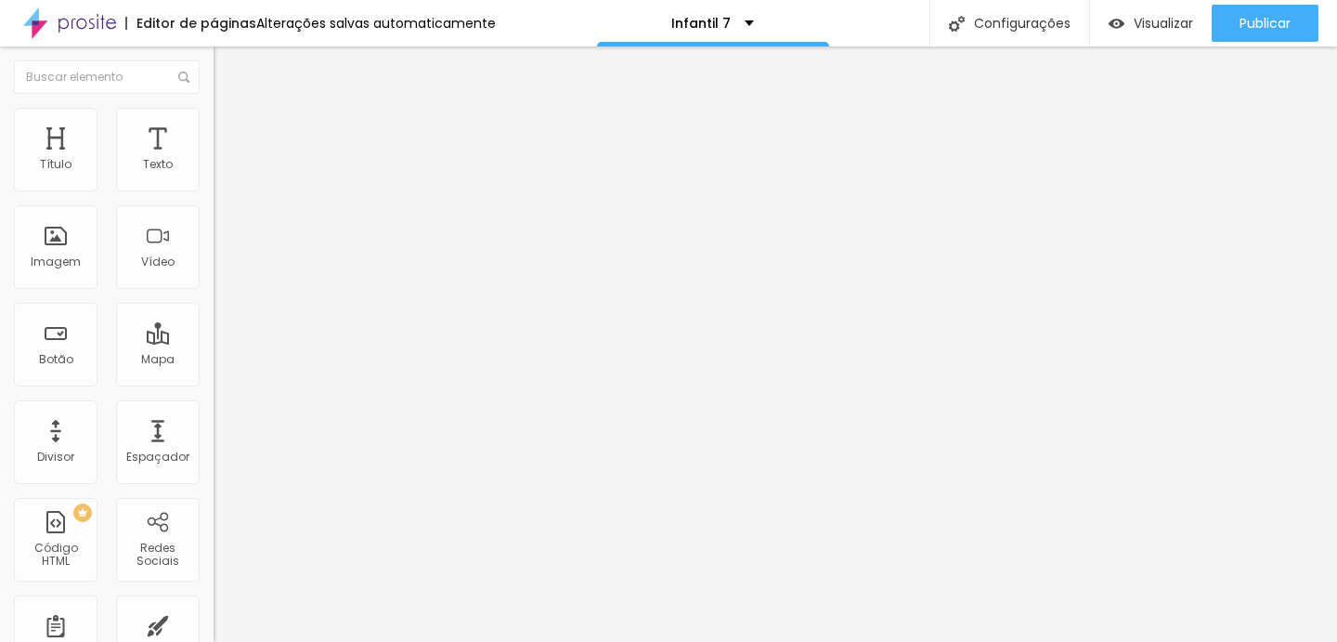
type input "32"
type input "33"
type input "34"
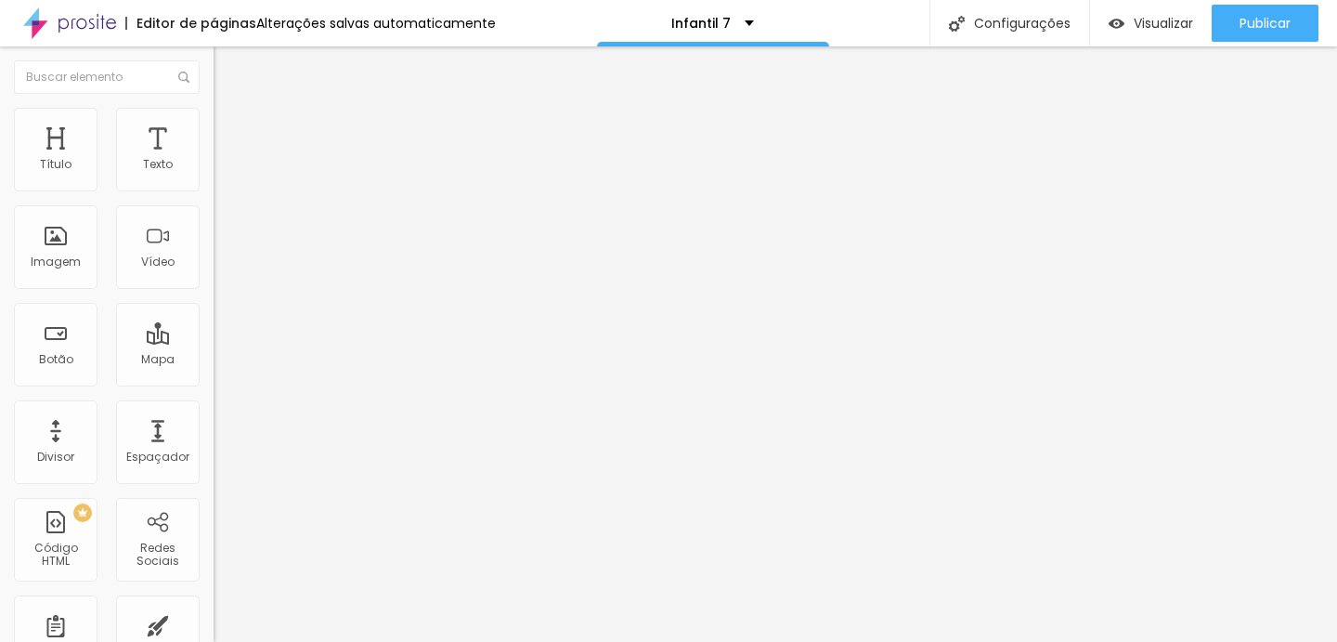
type input "34"
type input "35"
type input "37"
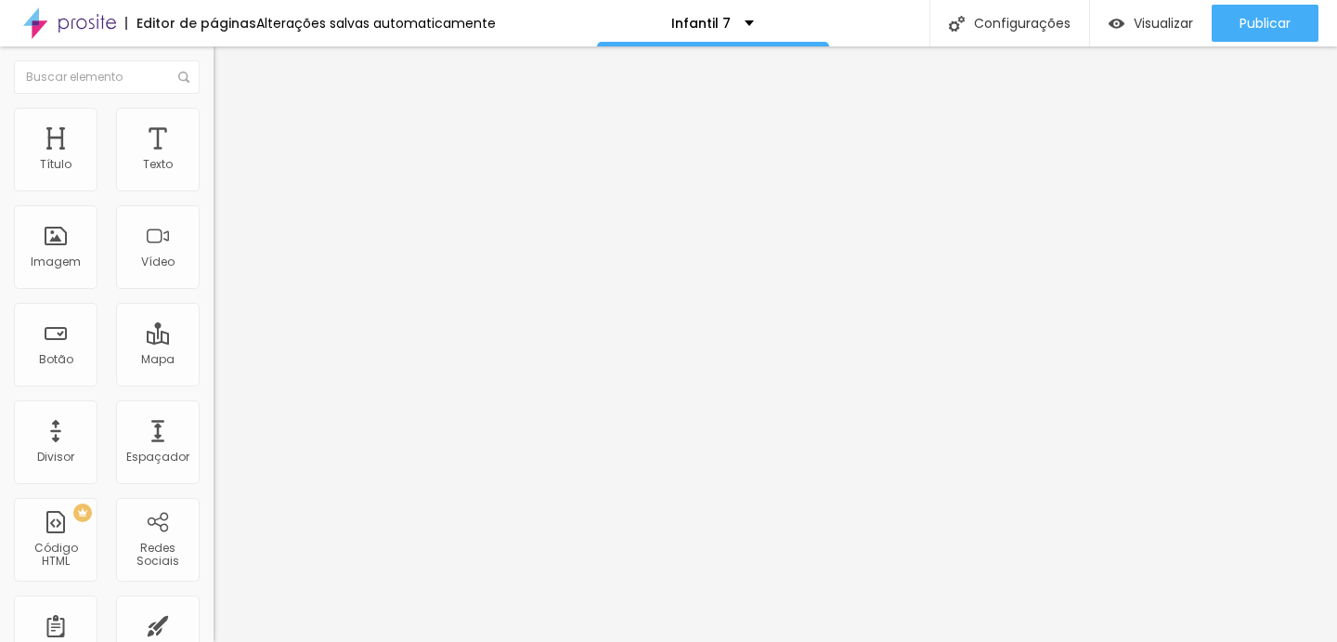
type input "38"
type input "40"
type input "42"
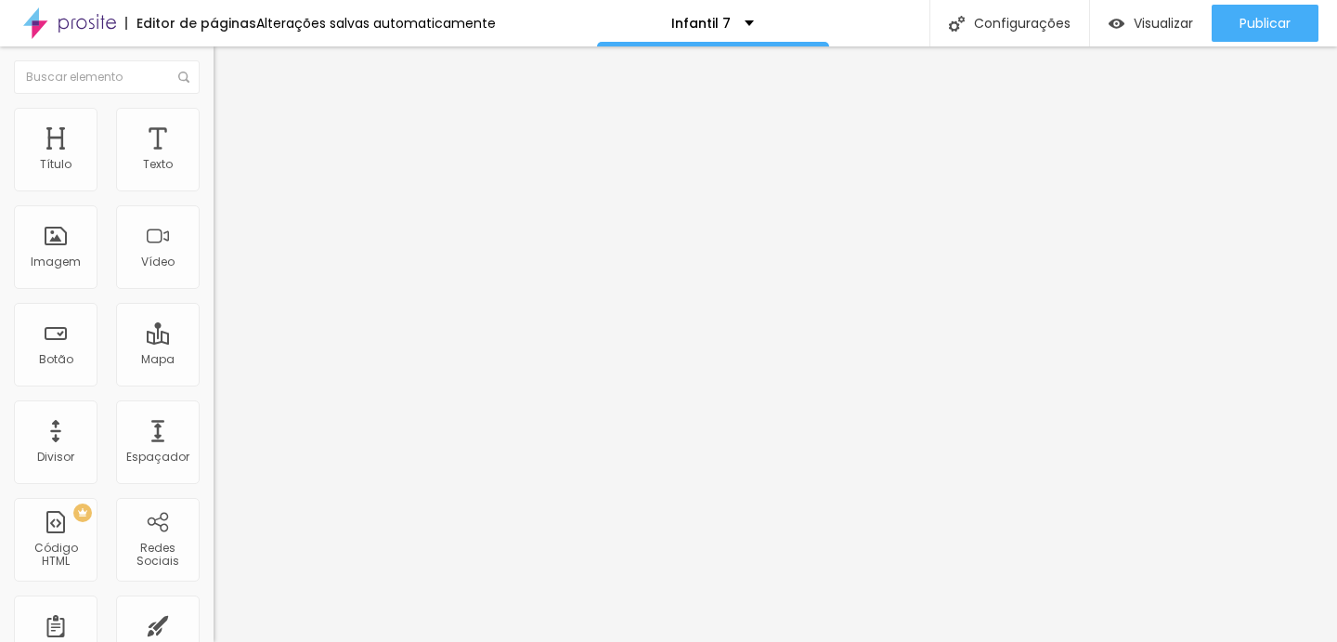
type input "42"
type input "44"
type input "47"
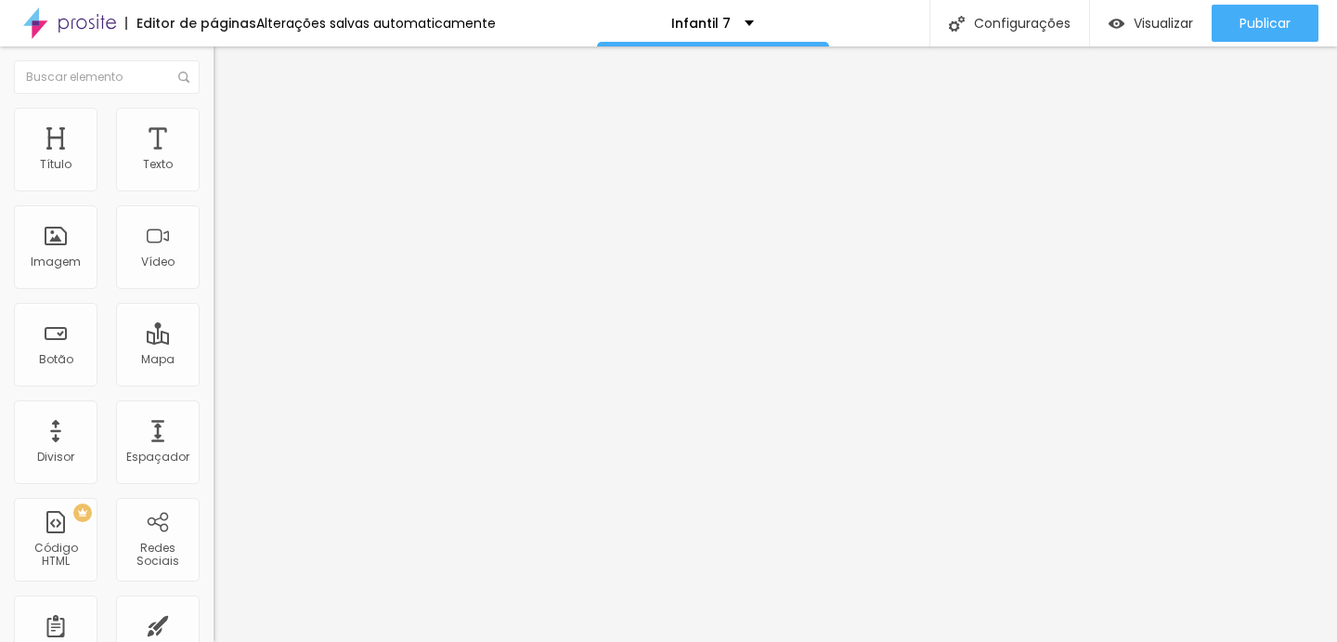
type input "49"
type input "52"
type input "54"
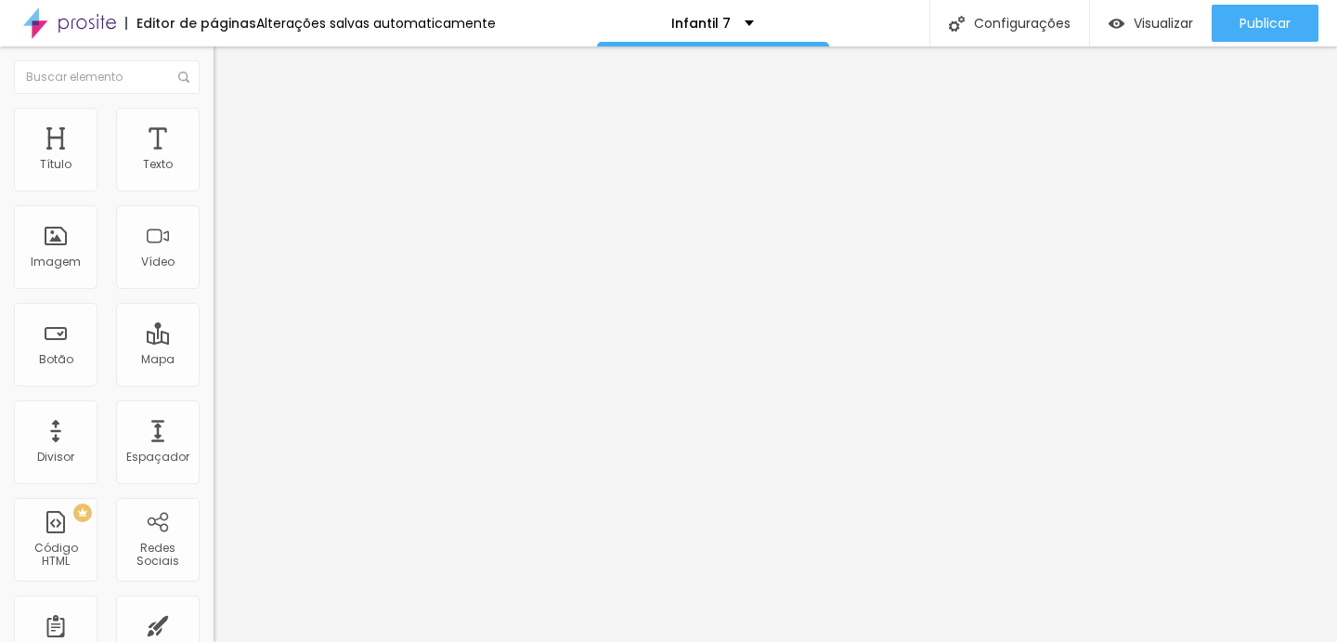
type input "54"
type input "55"
type input "57"
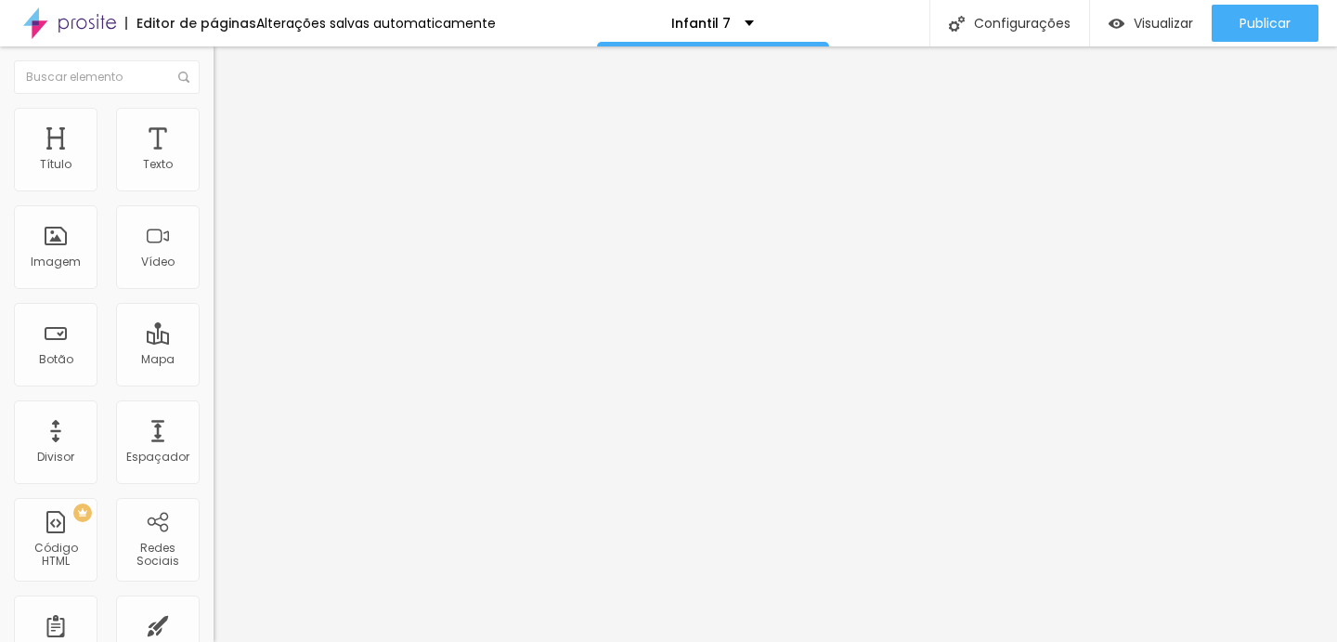
type input "58"
type input "60"
type input "62"
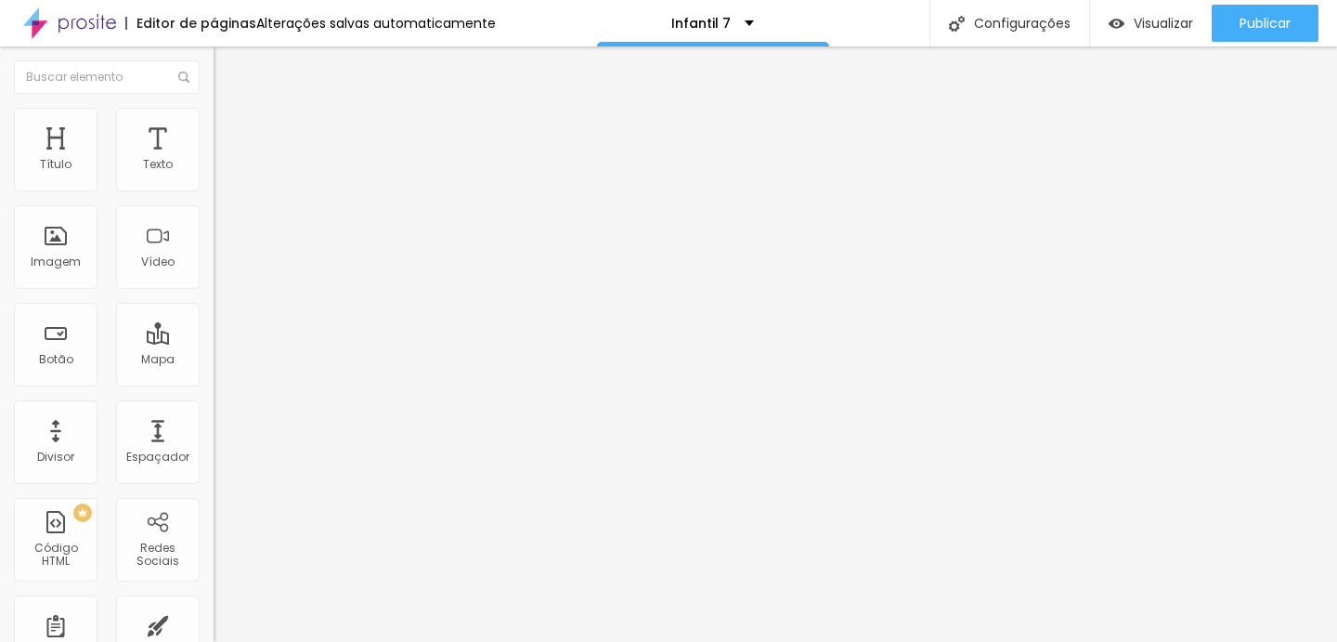
type input "62"
type input "64"
type input "65"
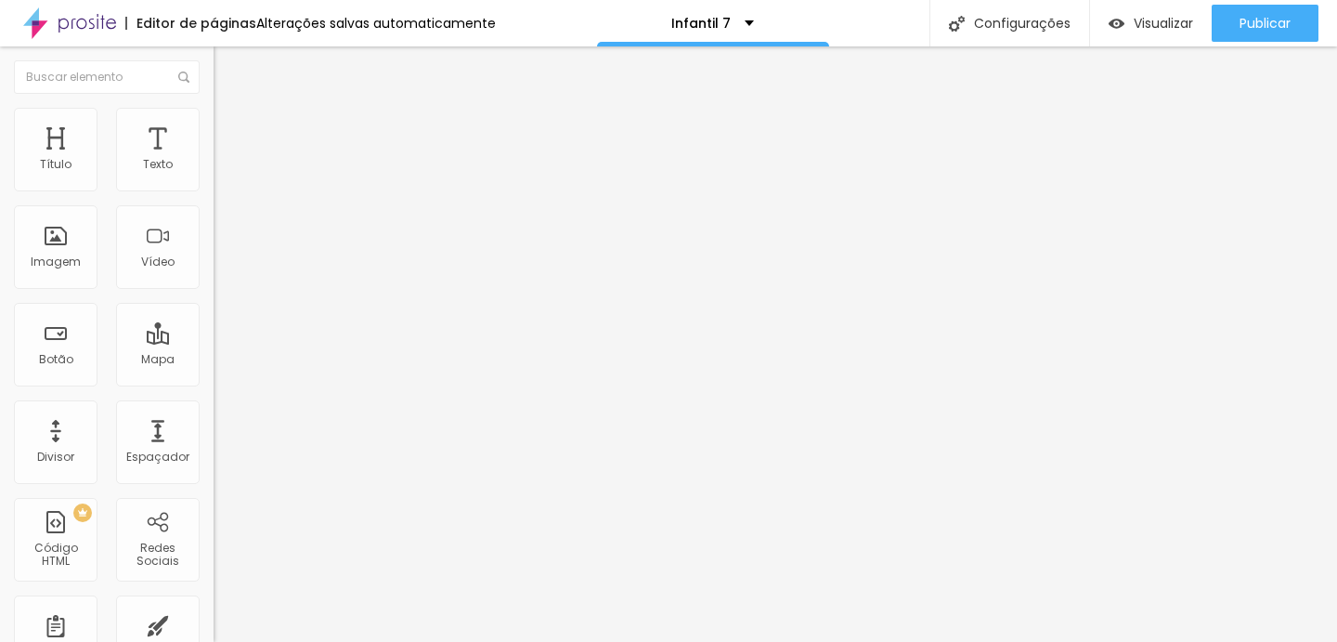
type input "66"
type input "67"
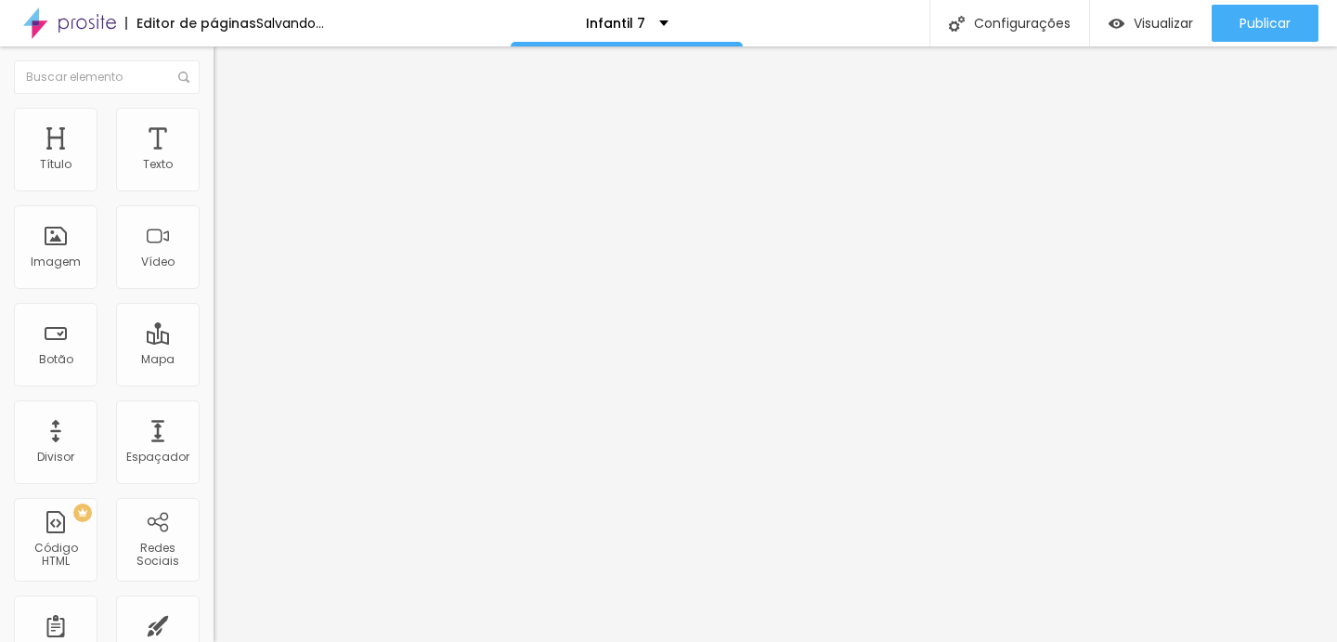
click at [214, 438] on input "range" at bounding box center [274, 445] width 120 height 15
drag, startPoint x: 102, startPoint y: 462, endPoint x: 82, endPoint y: 454, distance: 21.7
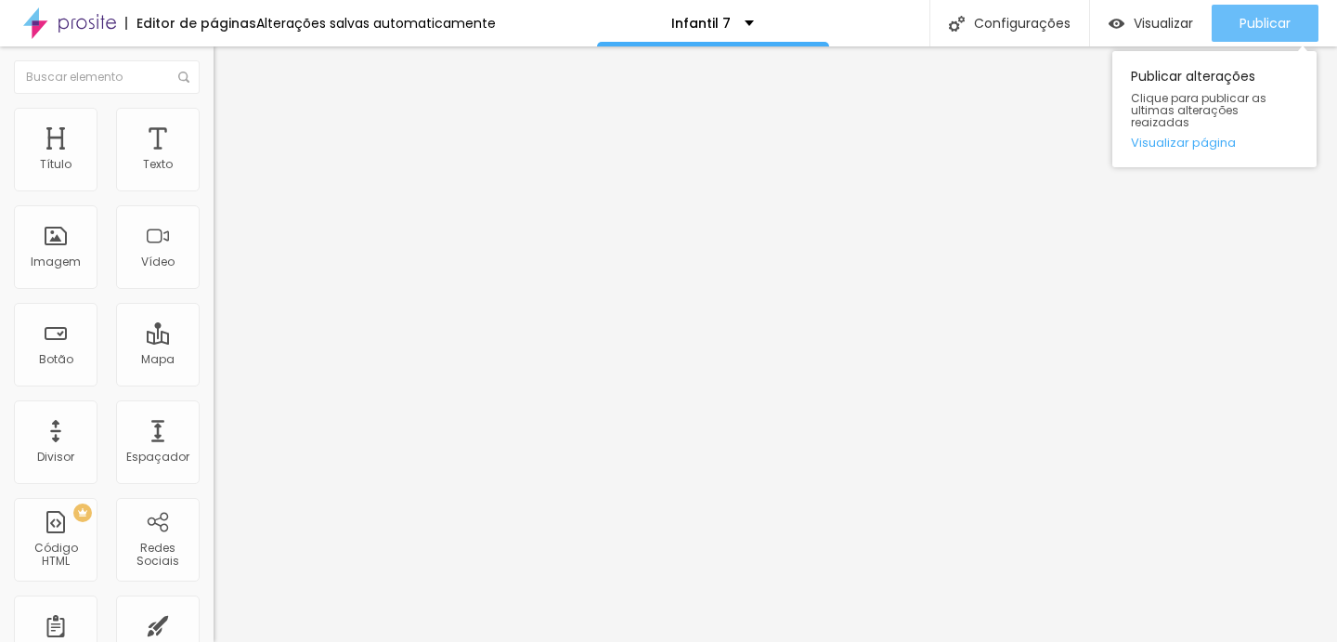
click at [1278, 20] on span "Publicar" at bounding box center [1265, 23] width 51 height 15
